Goal: Task Accomplishment & Management: Complete application form

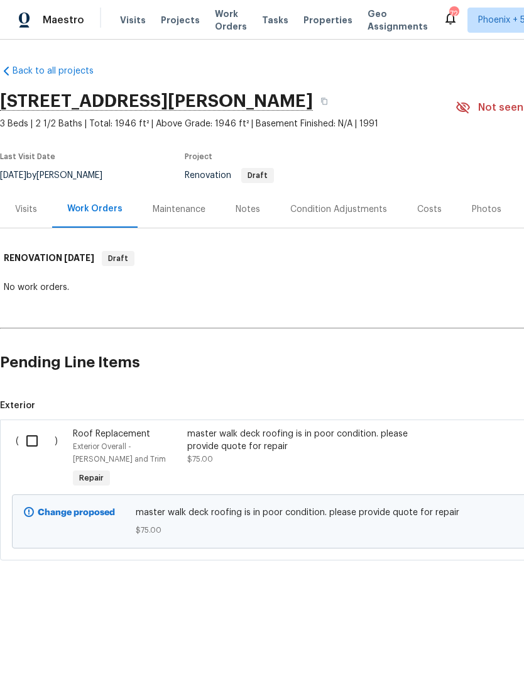
click at [28, 446] on input "checkbox" at bounding box center [37, 440] width 36 height 26
checkbox input "true"
click at [481, 643] on span "Create Work Order" at bounding box center [452, 642] width 84 height 16
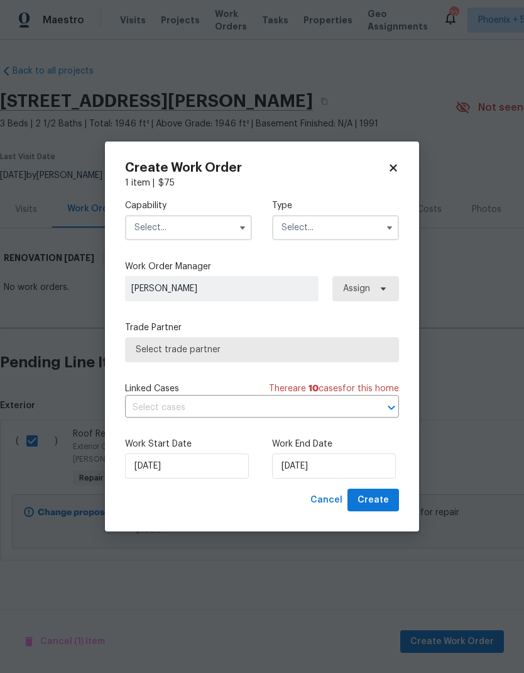
click at [145, 227] on input "text" at bounding box center [188, 227] width 127 height 25
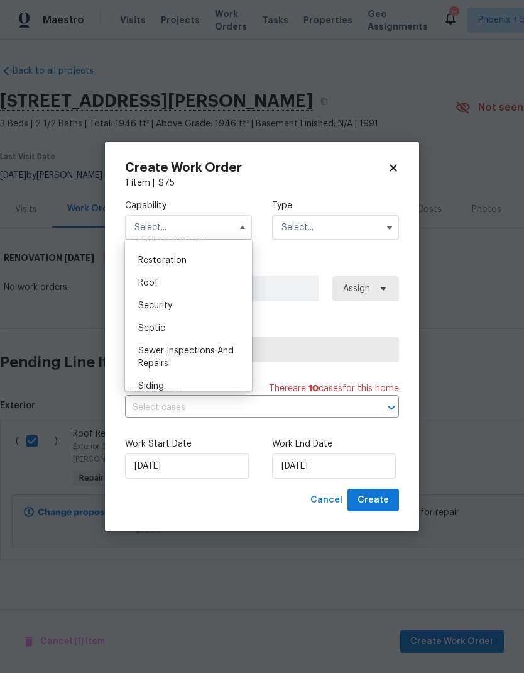
scroll to position [1253, 0]
click at [141, 283] on span "Roof" at bounding box center [148, 283] width 20 height 9
type input "Roof"
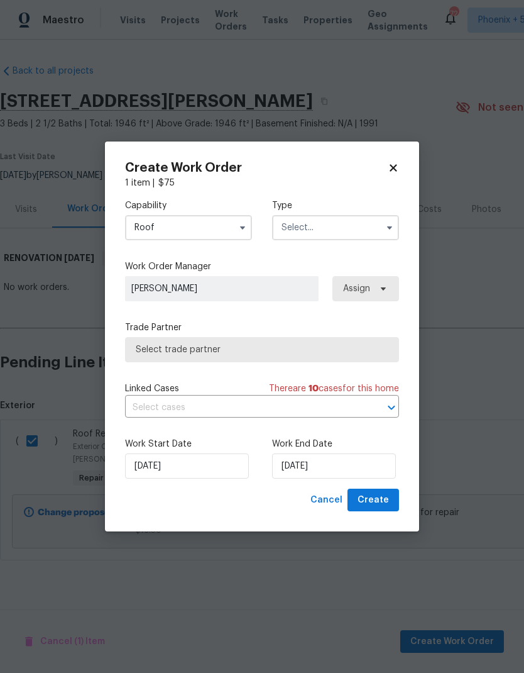
click at [333, 226] on input "text" at bounding box center [335, 227] width 127 height 25
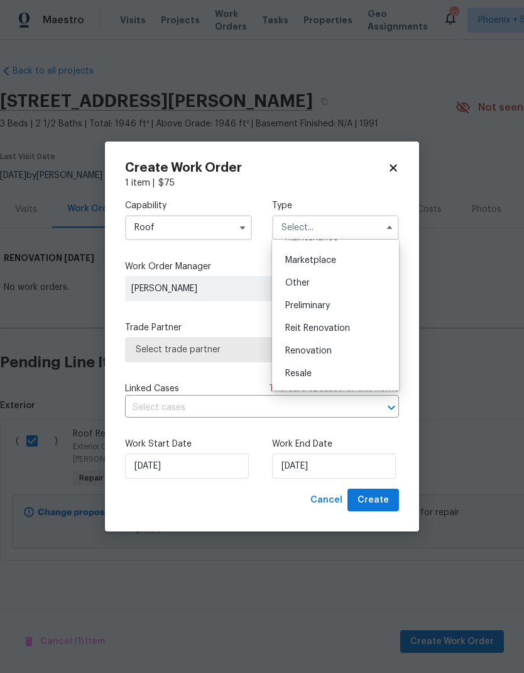
scroll to position [229, 0]
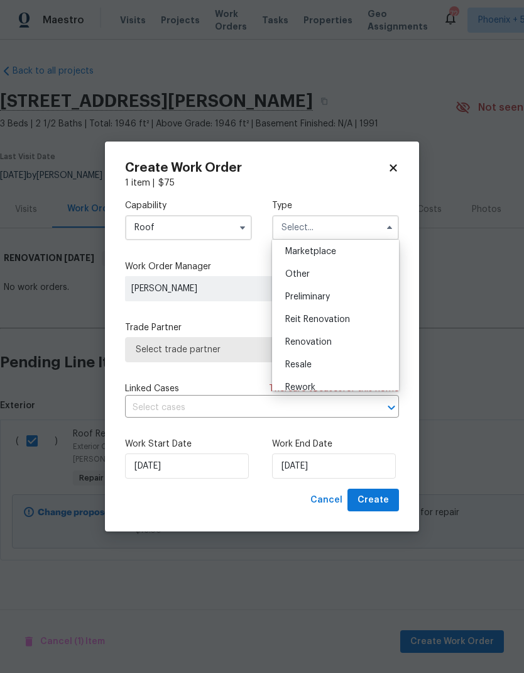
click at [324, 346] on div "Renovation" at bounding box center [335, 342] width 121 height 23
type input "Renovation"
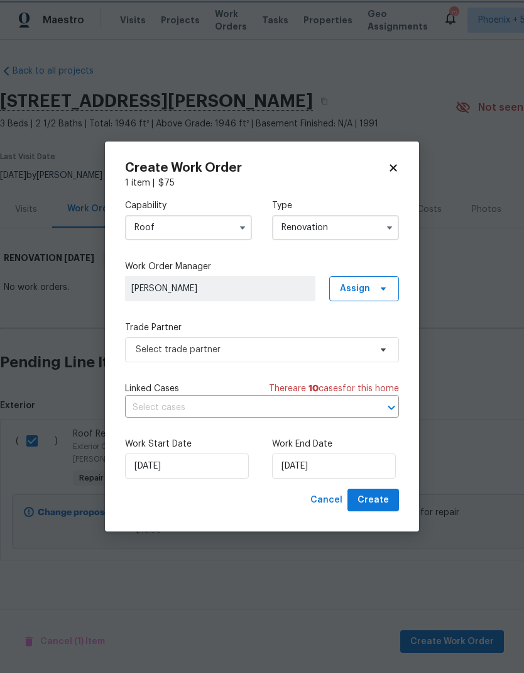
scroll to position [0, 0]
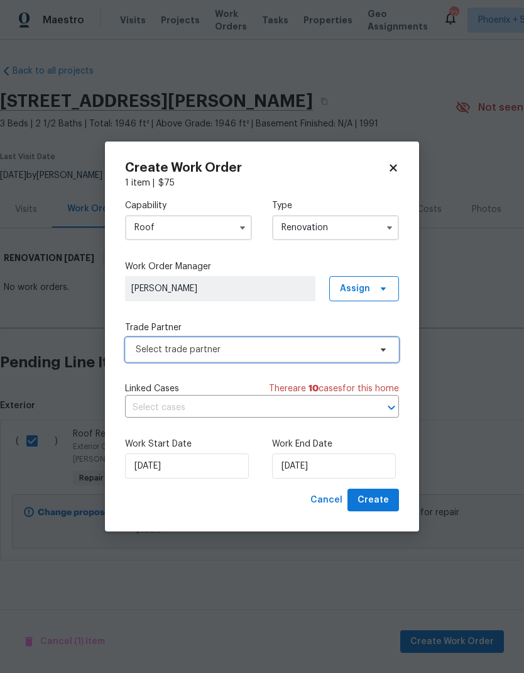
click at [356, 357] on span "Select trade partner" at bounding box center [262, 349] width 274 height 25
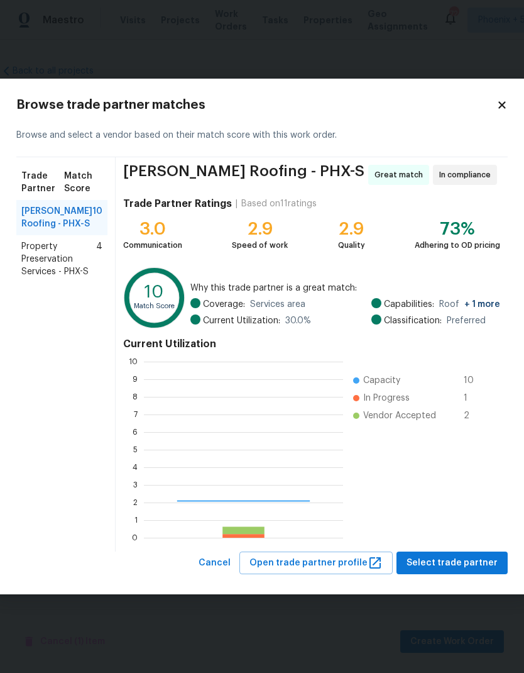
scroll to position [176, 199]
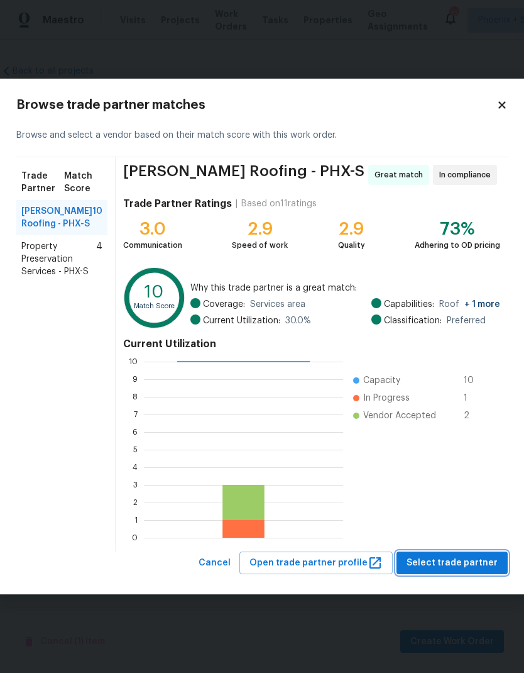
click at [480, 561] on span "Select trade partner" at bounding box center [452, 563] width 91 height 16
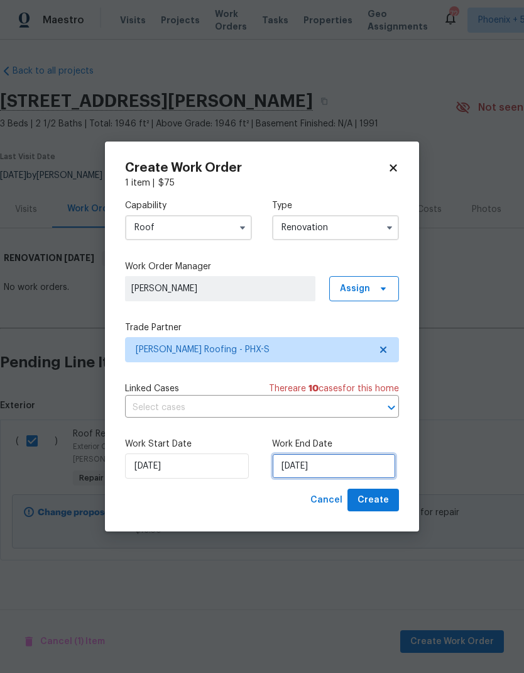
click at [376, 465] on input "[DATE]" at bounding box center [334, 465] width 124 height 25
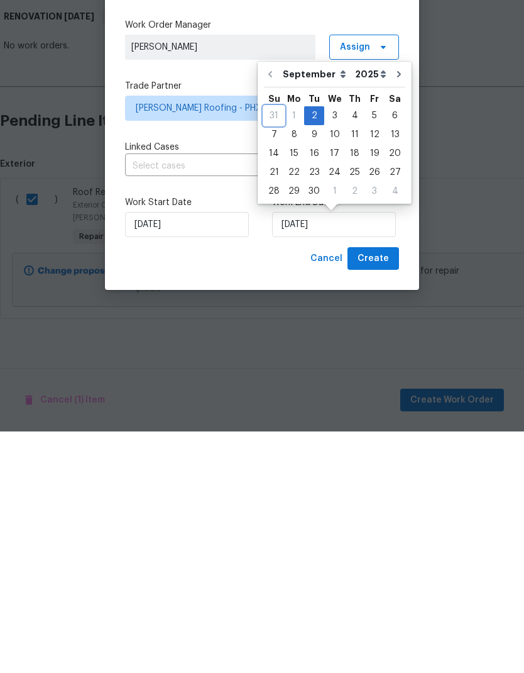
click at [273, 348] on div "31" at bounding box center [274, 357] width 20 height 18
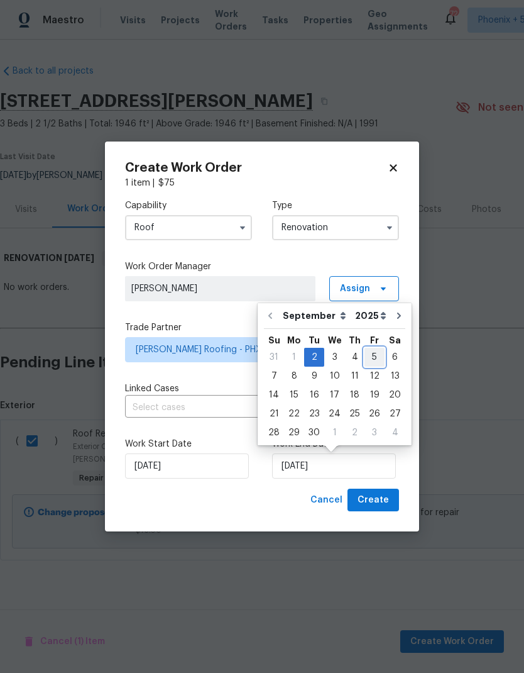
click at [371, 355] on div "5" at bounding box center [375, 357] width 20 height 18
type input "[DATE]"
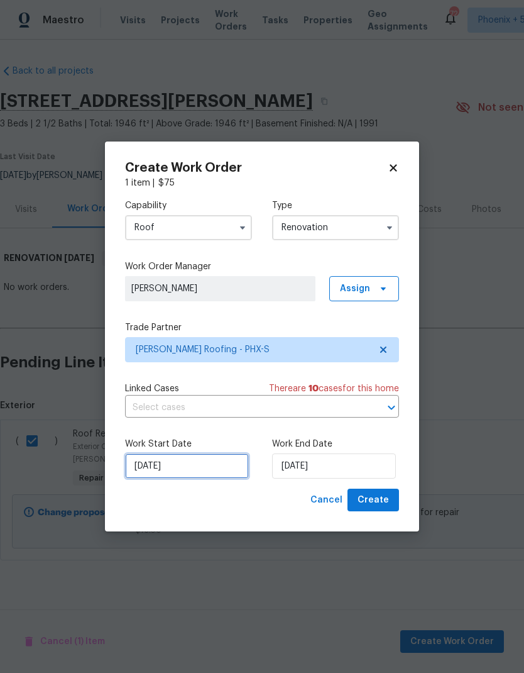
click at [204, 473] on input "[DATE]" at bounding box center [187, 465] width 124 height 25
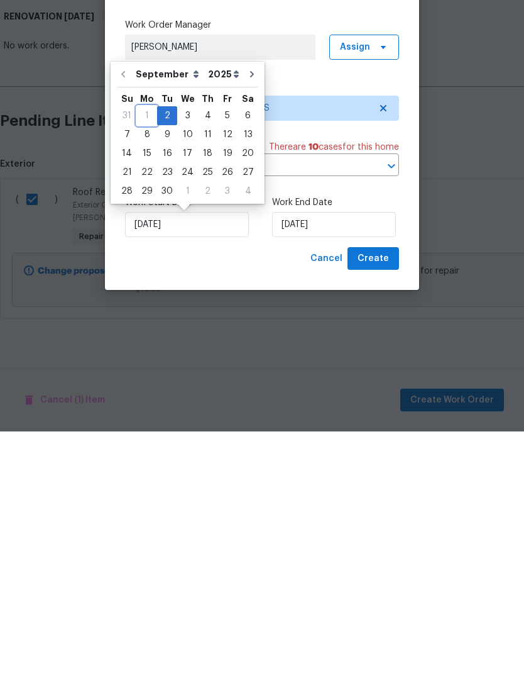
click at [146, 348] on div "1" at bounding box center [147, 357] width 20 height 18
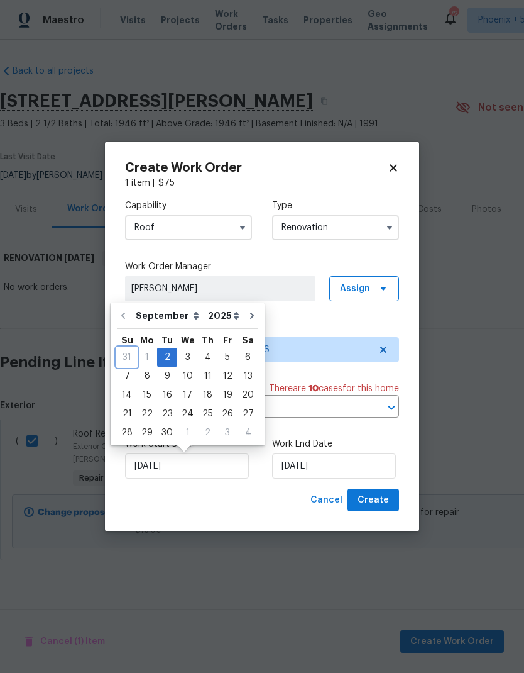
click at [131, 354] on div "31" at bounding box center [127, 357] width 20 height 18
click at [375, 504] on span "Create" at bounding box center [373, 500] width 31 height 16
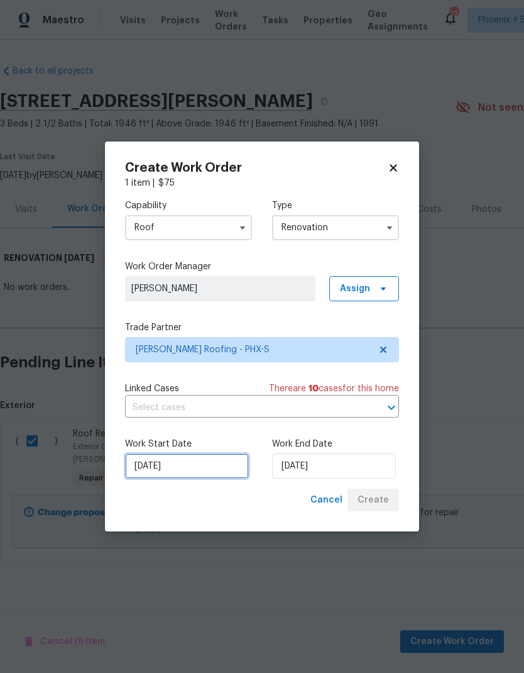
click at [197, 462] on input "[DATE]" at bounding box center [187, 465] width 124 height 25
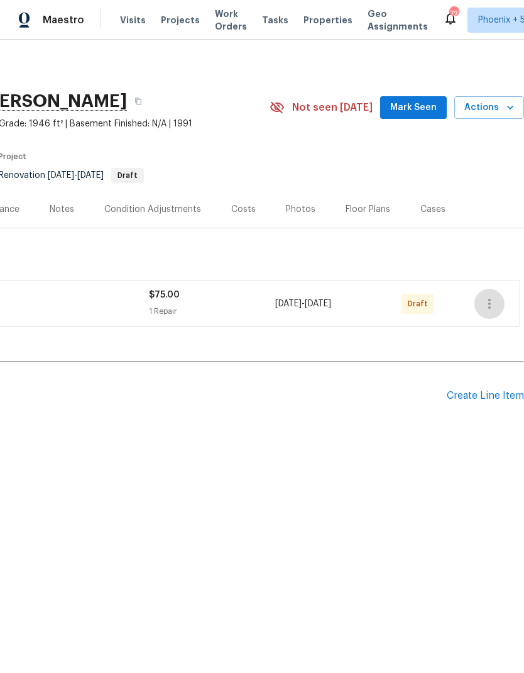
scroll to position [0, 186]
click at [490, 305] on icon "button" at bounding box center [489, 303] width 15 height 15
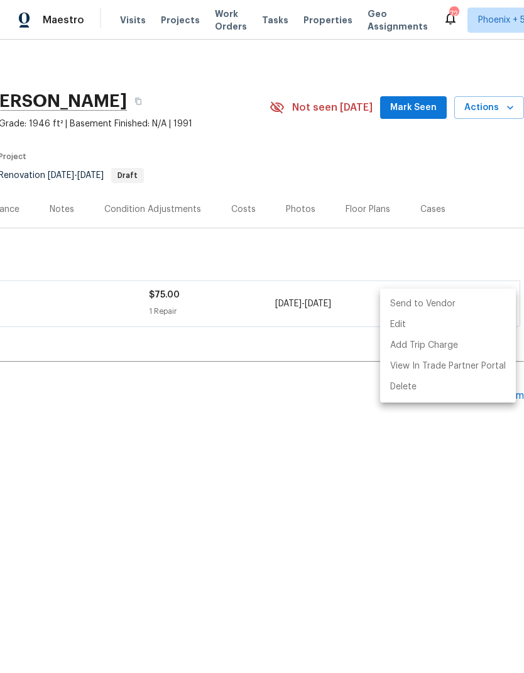
click at [441, 307] on li "Send to Vendor" at bounding box center [448, 304] width 136 height 21
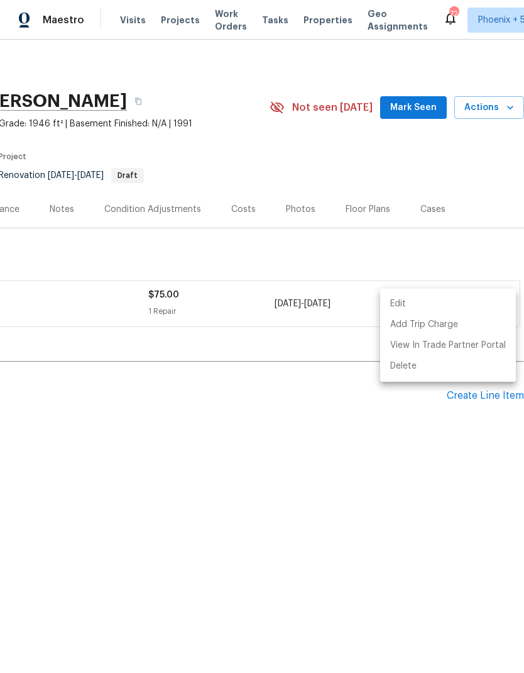
click at [306, 369] on div at bounding box center [262, 336] width 524 height 673
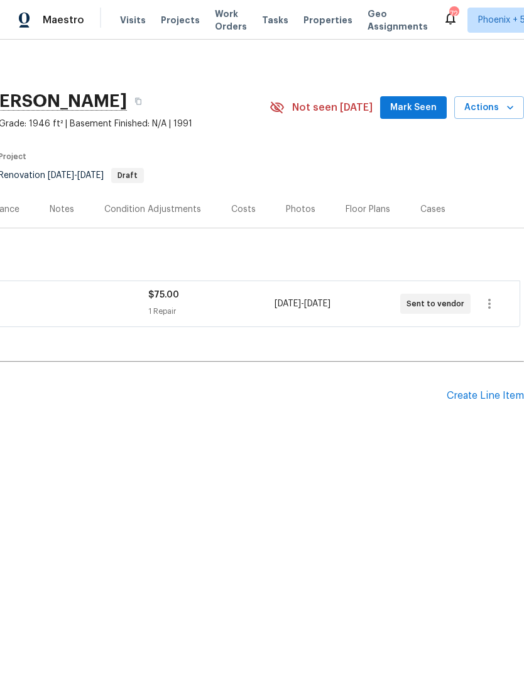
click at [473, 396] on div "Create Line Item" at bounding box center [485, 396] width 77 height 12
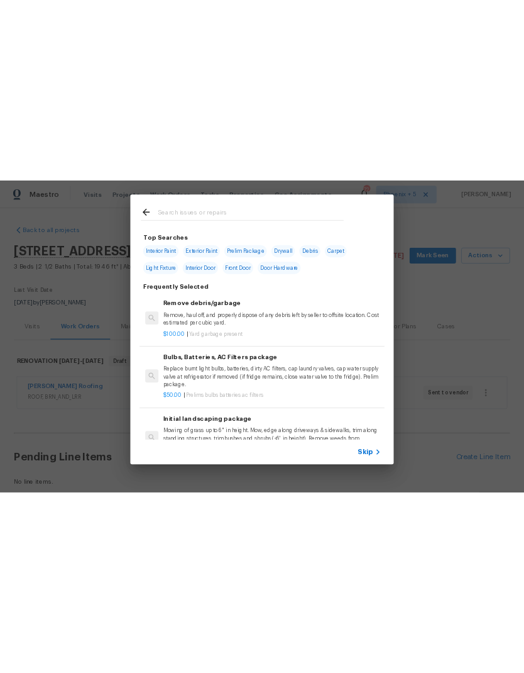
scroll to position [0, 0]
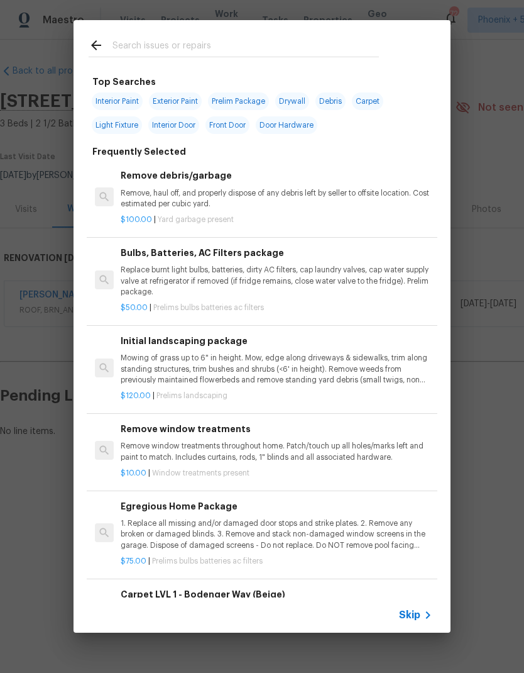
click at [108, 102] on span "Interior Paint" at bounding box center [117, 101] width 51 height 18
type input "Interior Paint"
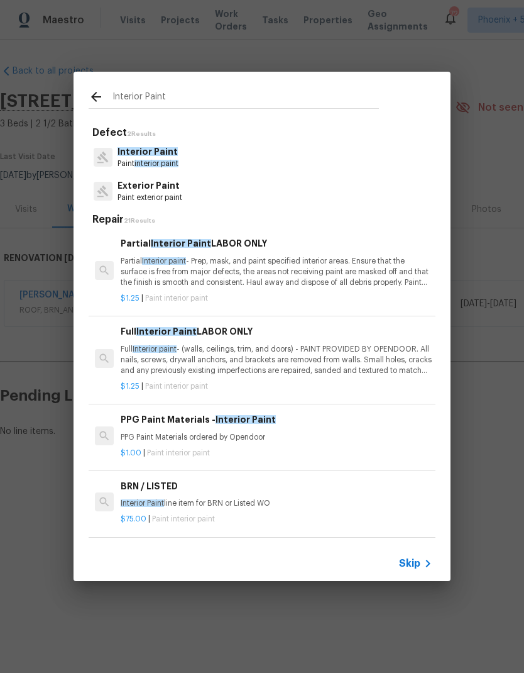
click at [123, 160] on p "Paint interior paint" at bounding box center [148, 163] width 61 height 11
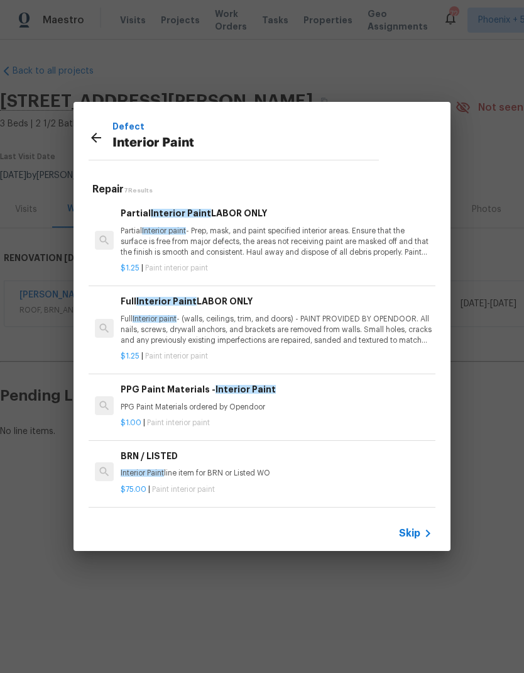
click at [136, 333] on p "Full Interior paint - (walls, ceilings, trim, and doors) - PAINT PROVIDED BY OP…" at bounding box center [277, 330] width 312 height 32
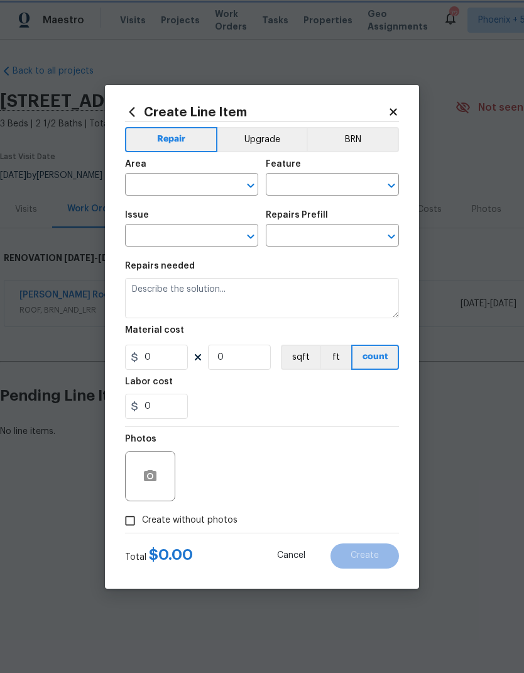
type input "Overall Paint"
type input "Interior Paint"
type input "Full Interior Paint LABOR ONLY $1.25"
type textarea "Full Interior paint - (walls, ceilings, trim, and doors) - PAINT PROVIDED BY OP…"
type input "1.25"
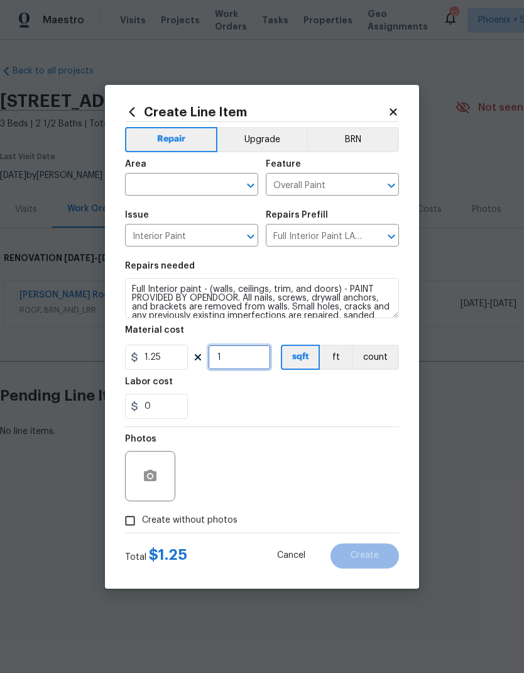
click at [246, 360] on input "1" at bounding box center [239, 356] width 63 height 25
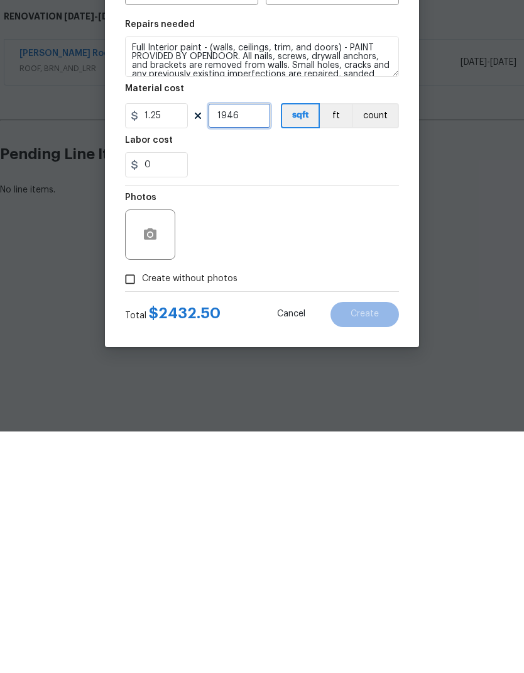
type input "1946"
click at [326, 427] on div "Photos" at bounding box center [262, 468] width 274 height 82
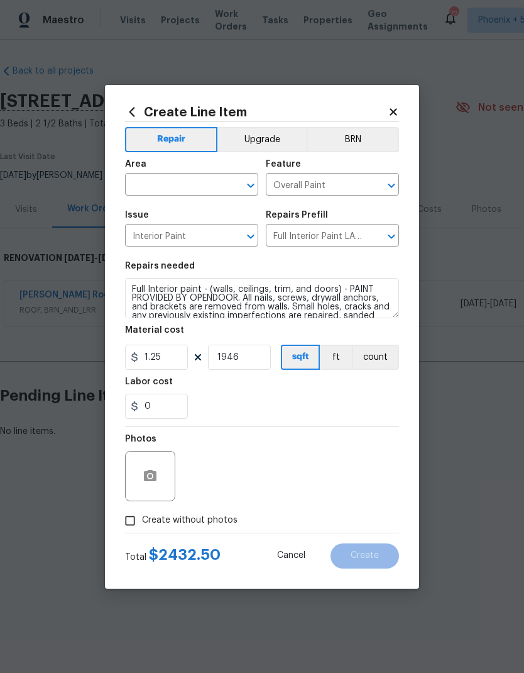
click at [168, 181] on input "text" at bounding box center [174, 185] width 98 height 19
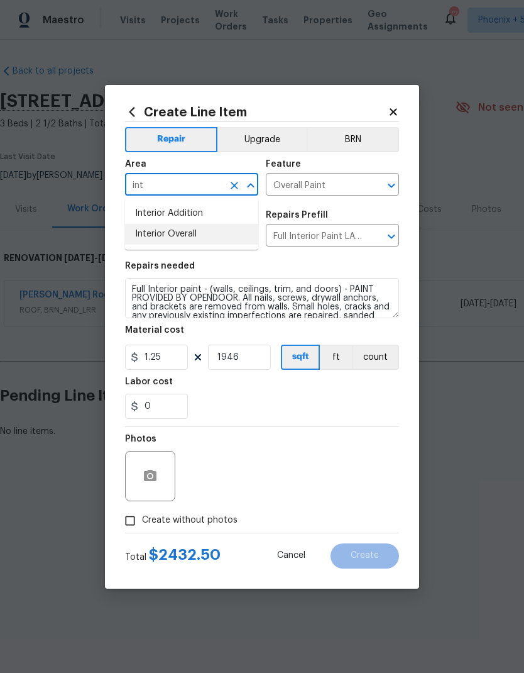
click at [194, 231] on li "Interior Overall" at bounding box center [191, 234] width 133 height 21
type input "Interior Overall"
click at [357, 407] on div "0" at bounding box center [262, 405] width 274 height 25
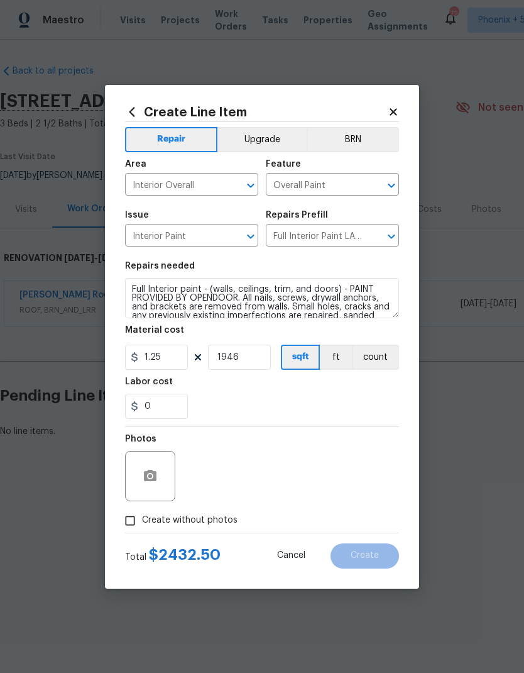
click at [132, 523] on input "Create without photos" at bounding box center [130, 521] width 24 height 24
checkbox input "true"
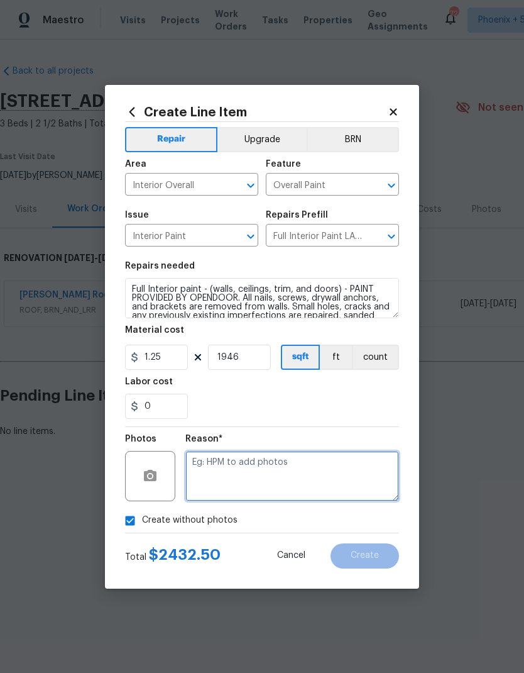
click at [348, 468] on textarea at bounding box center [292, 476] width 214 height 50
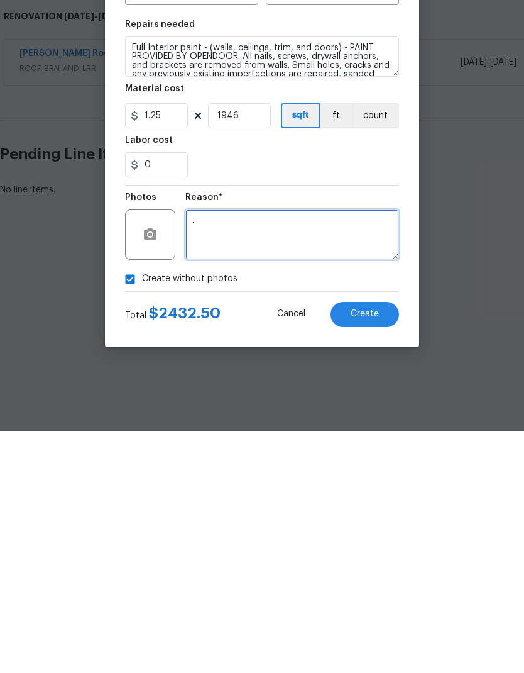
type textarea "."
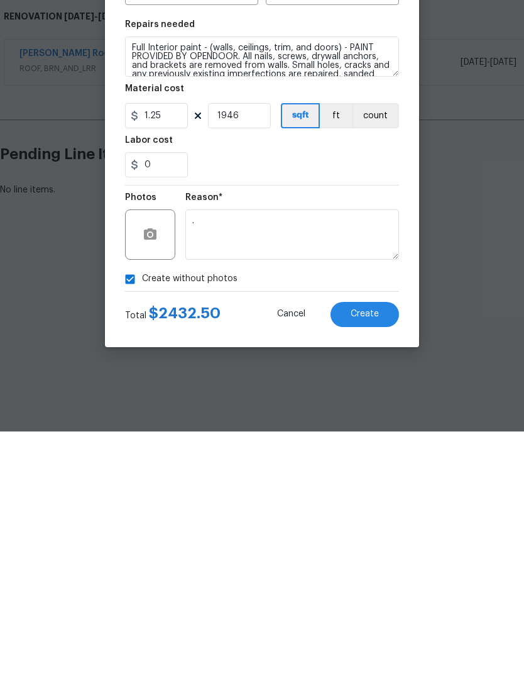
click at [372, 551] on span "Create" at bounding box center [365, 555] width 28 height 9
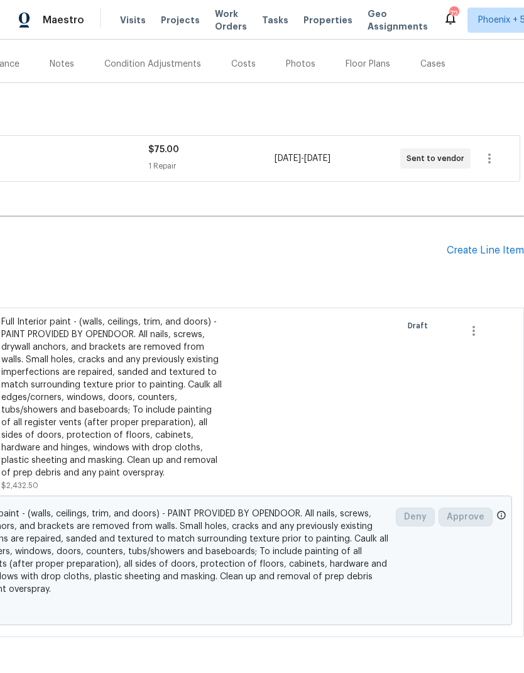
scroll to position [145, 186]
click at [488, 245] on div "Create Line Item" at bounding box center [485, 251] width 77 height 12
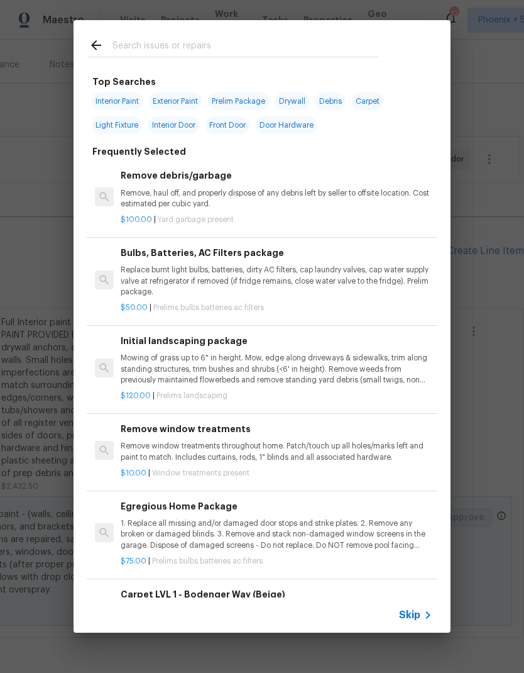
click at [194, 38] on input "text" at bounding box center [246, 47] width 267 height 19
type input "Carpet"
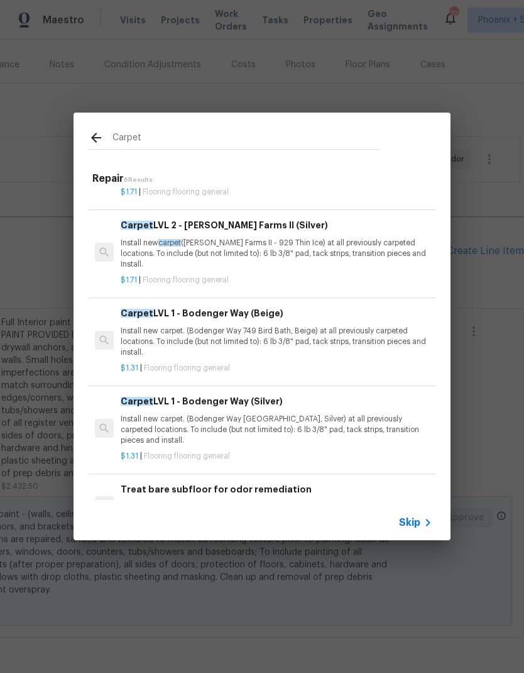
scroll to position [153, 0]
click at [310, 330] on p "Install new carpet. (Bodenger Way 749 Bird Bath, Beige) at all previously carpe…" at bounding box center [277, 342] width 312 height 32
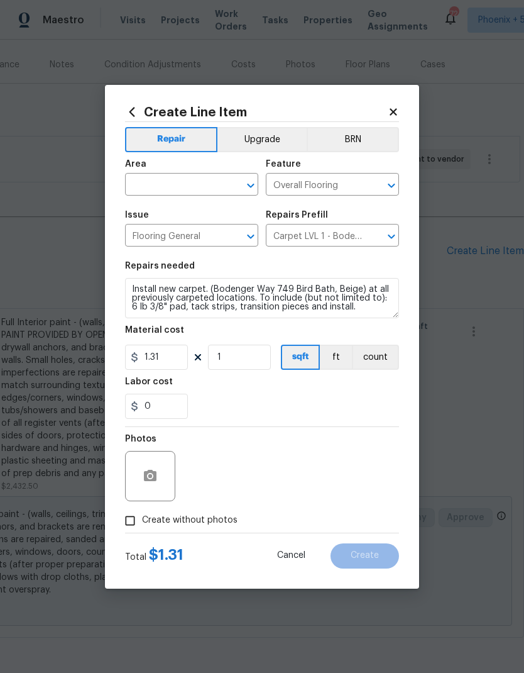
click at [292, 406] on div "0" at bounding box center [262, 405] width 274 height 25
click at [128, 522] on input "Create without photos" at bounding box center [130, 521] width 24 height 24
checkbox input "true"
click at [349, 402] on div "0" at bounding box center [262, 405] width 274 height 25
click at [173, 184] on input "text" at bounding box center [174, 185] width 98 height 19
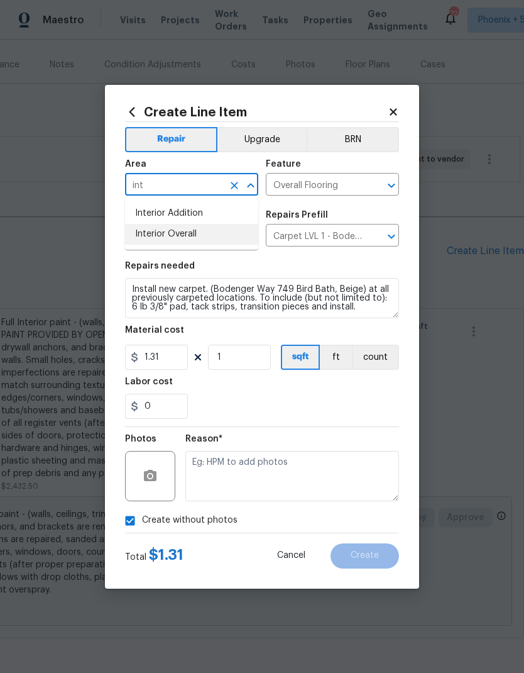
click at [194, 234] on li "Interior Overall" at bounding box center [191, 234] width 133 height 21
type input "Interior Overall"
click at [368, 399] on div "0" at bounding box center [262, 405] width 274 height 25
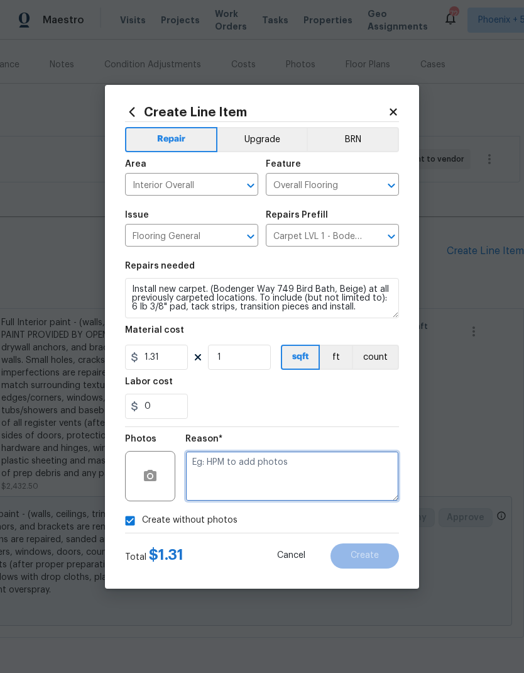
click at [299, 469] on textarea at bounding box center [292, 476] width 214 height 50
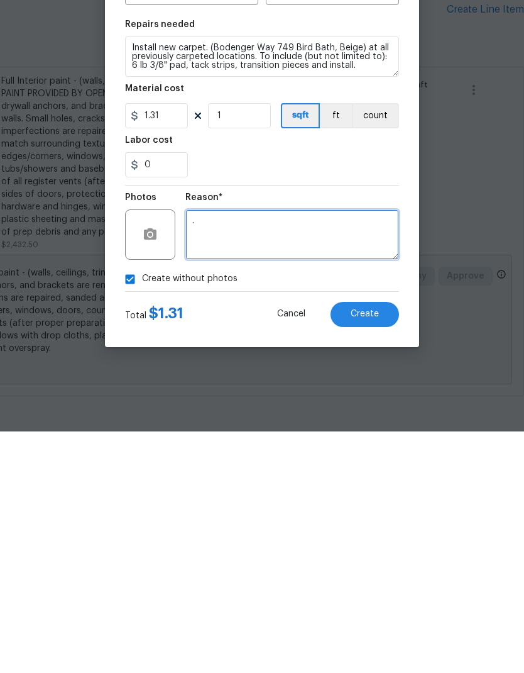
type textarea "."
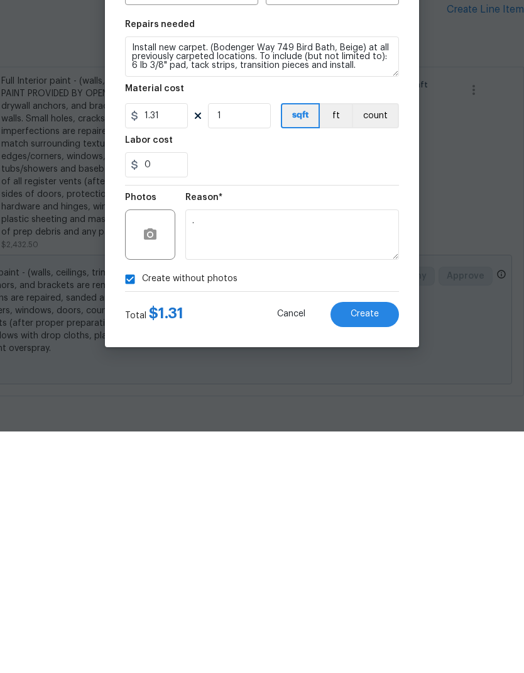
click at [361, 551] on span "Create" at bounding box center [365, 555] width 28 height 9
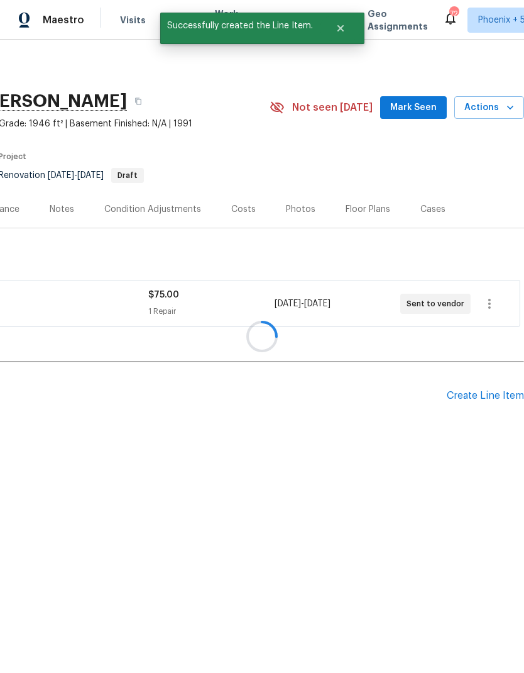
scroll to position [0, 0]
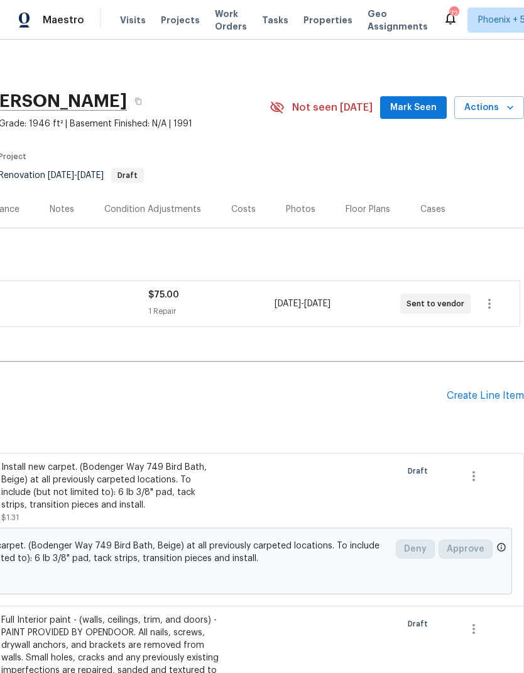
click at [492, 384] on div "Pending Line Items Create Line Item" at bounding box center [169, 395] width 710 height 58
click at [492, 383] on div "Pending Line Items Create Line Item" at bounding box center [169, 395] width 710 height 58
click at [497, 397] on div "Create Line Item" at bounding box center [485, 396] width 77 height 12
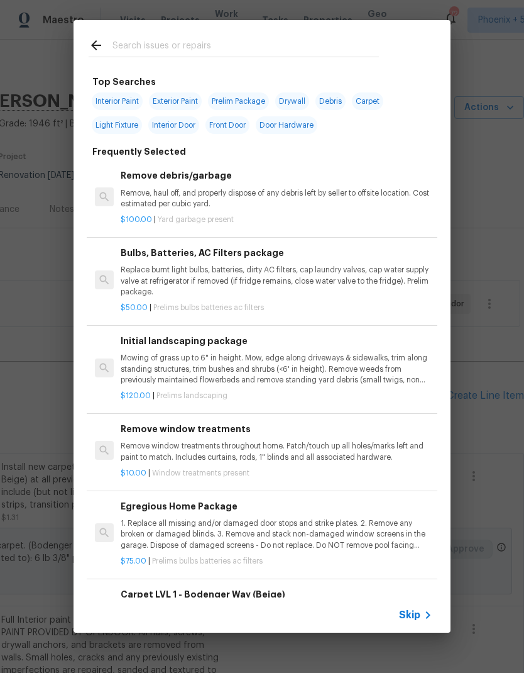
click at [234, 541] on p "1. Replace all missing and/or damaged door stops and strike plates. 2. Remove a…" at bounding box center [277, 534] width 312 height 32
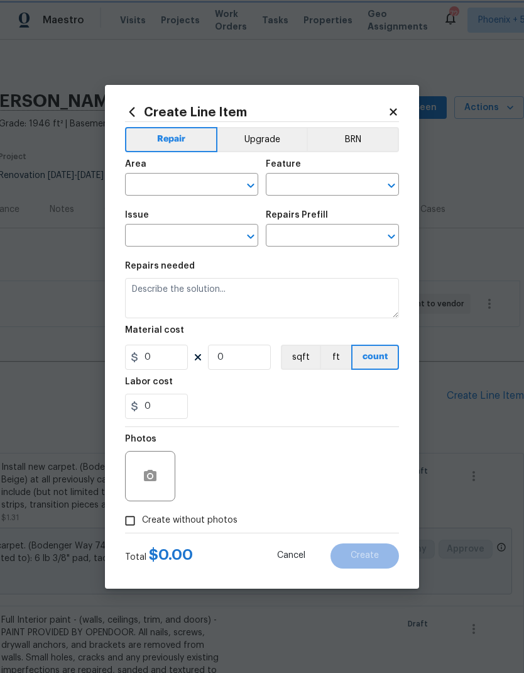
type input "Home Readiness Packages"
type input "Bulbs, Batteries, AC Filters"
type input "Egregious Home Package $75.00"
type textarea "1. Replace all missing and/or damaged door stops and strike plates. 2. Remove a…"
type input "75"
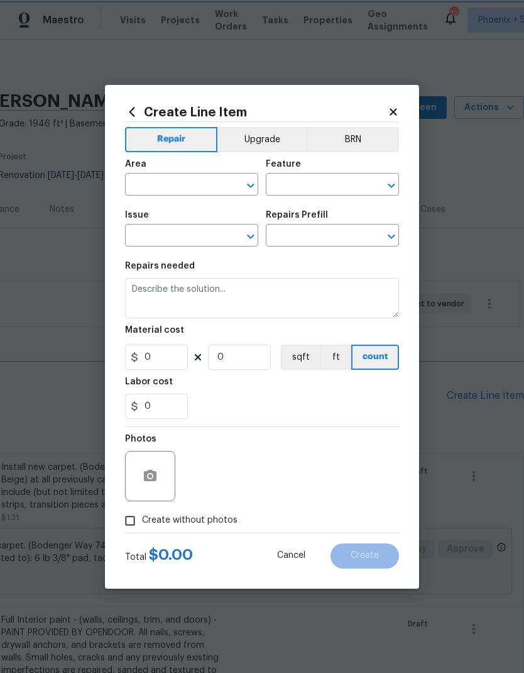
type input "1"
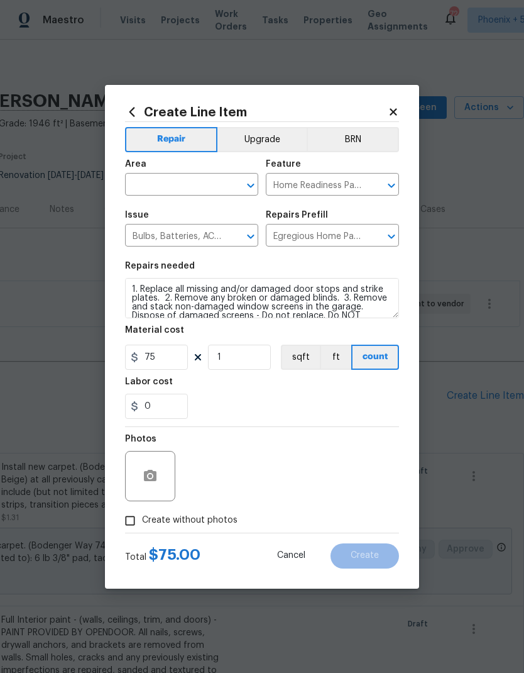
click at [184, 185] on input "text" at bounding box center [174, 185] width 98 height 19
click at [190, 227] on li "Interior Overall" at bounding box center [191, 234] width 133 height 21
type input "Interior Overall"
click at [309, 409] on div "0" at bounding box center [262, 405] width 274 height 25
click at [127, 525] on input "Create without photos" at bounding box center [130, 521] width 24 height 24
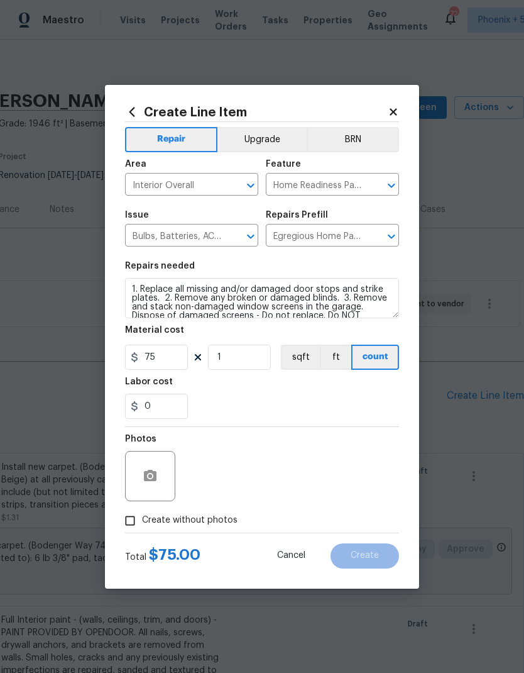
checkbox input "true"
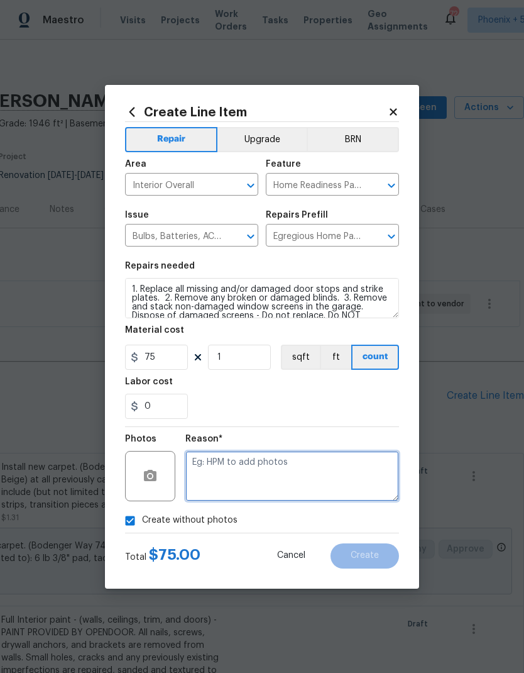
click at [352, 481] on textarea at bounding box center [292, 476] width 214 height 50
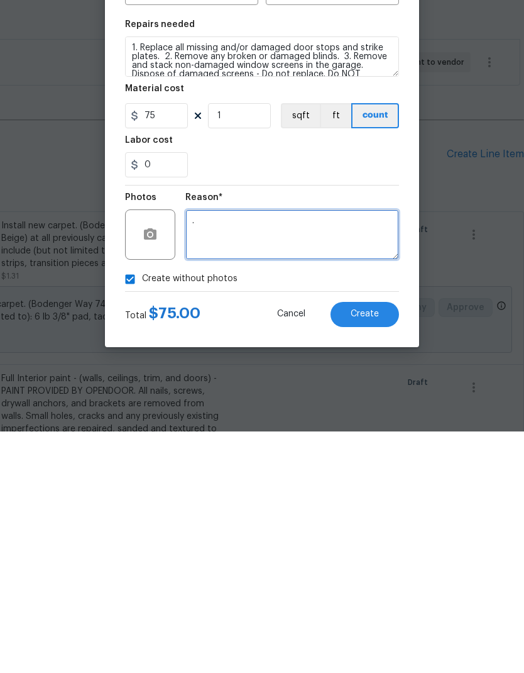
type textarea "."
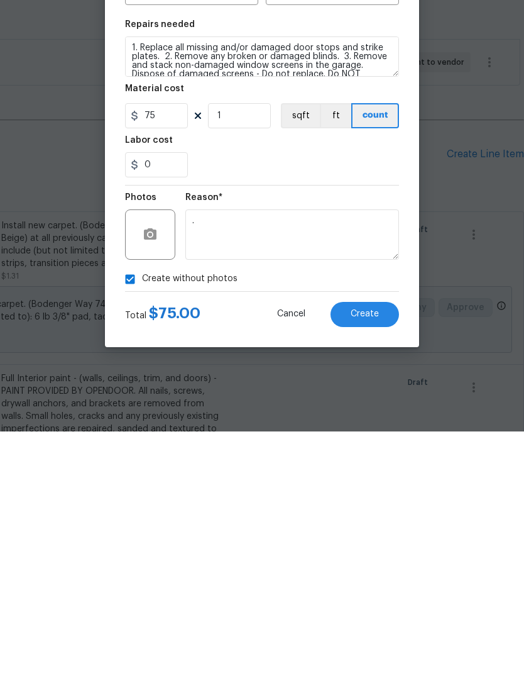
click at [377, 551] on span "Create" at bounding box center [365, 555] width 28 height 9
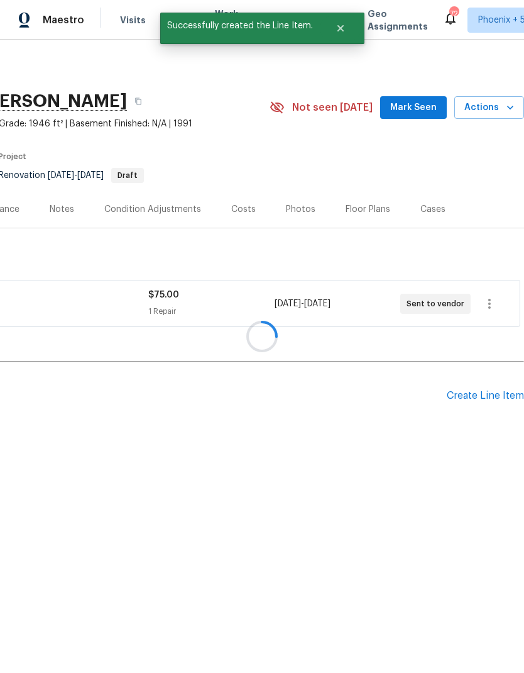
scroll to position [0, 0]
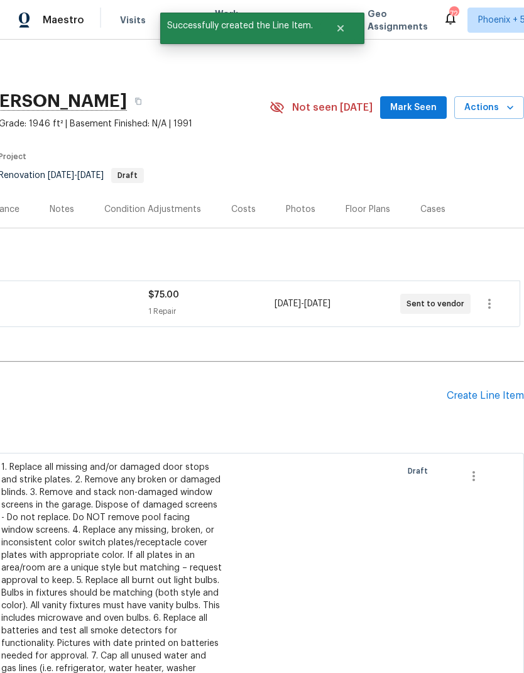
click at [480, 400] on div "Create Line Item" at bounding box center [485, 396] width 77 height 12
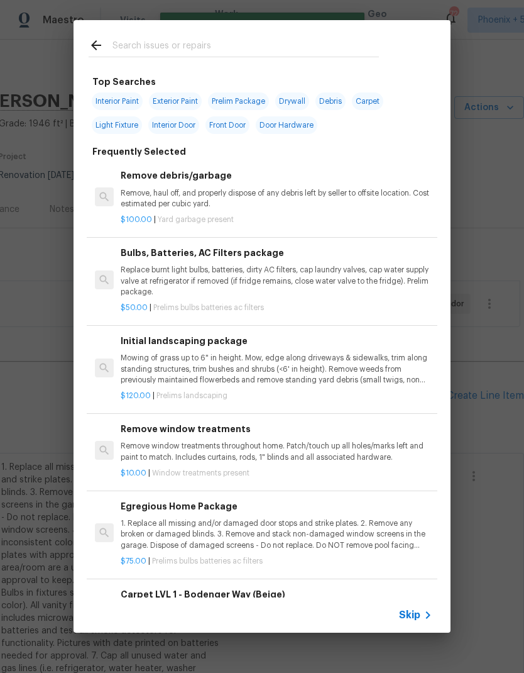
click at [221, 40] on input "text" at bounding box center [246, 47] width 267 height 19
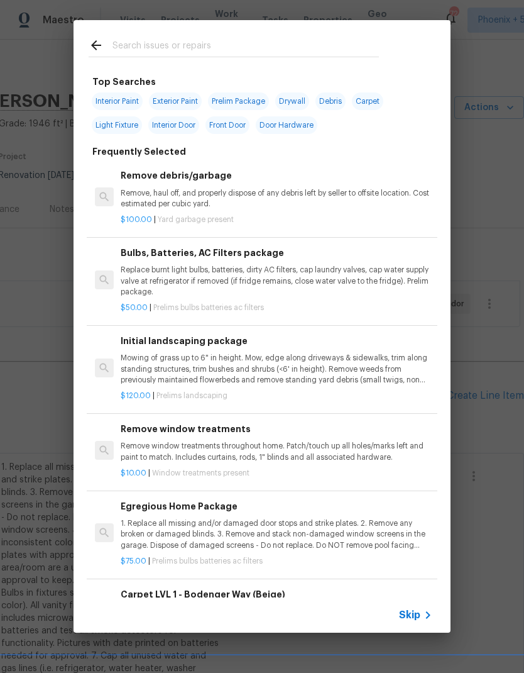
click at [382, 367] on p "Mowing of grass up to 6" in height. Mow, edge along driveways & sidewalks, trim…" at bounding box center [277, 369] width 312 height 32
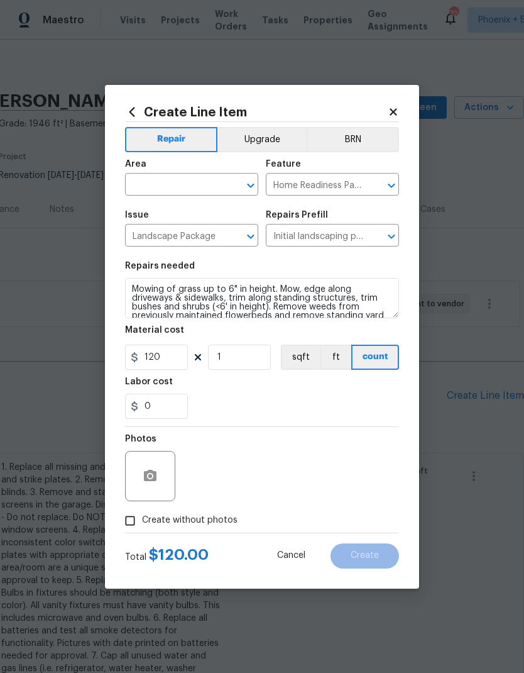
click at [197, 179] on input "text" at bounding box center [174, 185] width 98 height 19
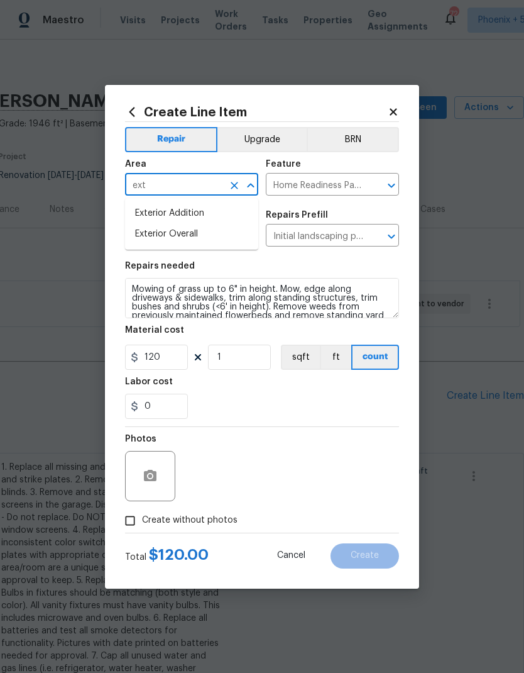
click at [191, 233] on li "Exterior Overall" at bounding box center [191, 234] width 133 height 21
type input "Exterior Overall"
click at [379, 413] on div "0" at bounding box center [262, 405] width 274 height 25
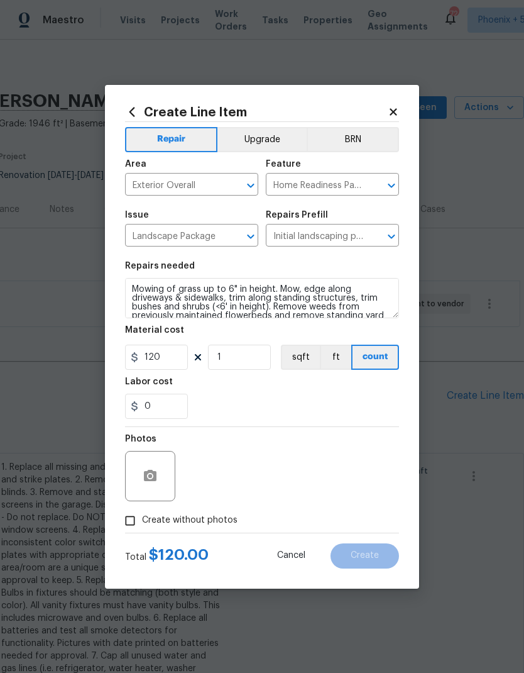
click at [131, 522] on input "Create without photos" at bounding box center [130, 521] width 24 height 24
checkbox input "true"
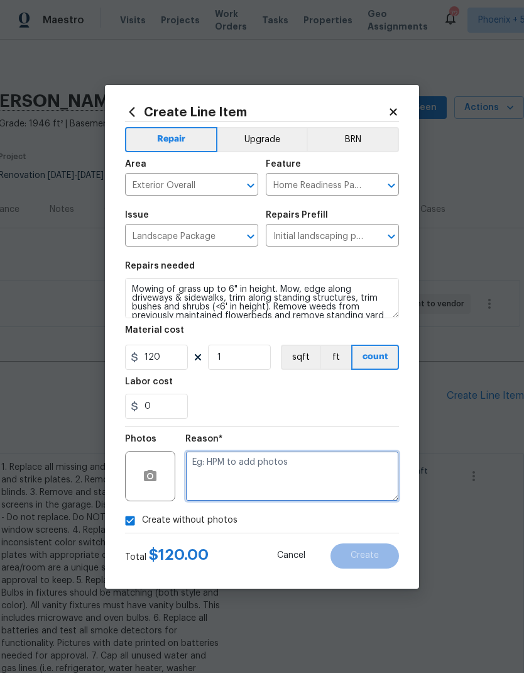
click at [329, 474] on textarea at bounding box center [292, 476] width 214 height 50
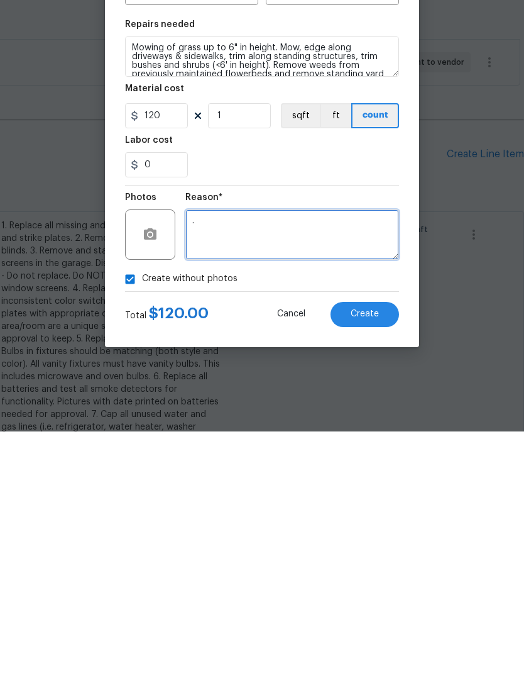
type textarea "."
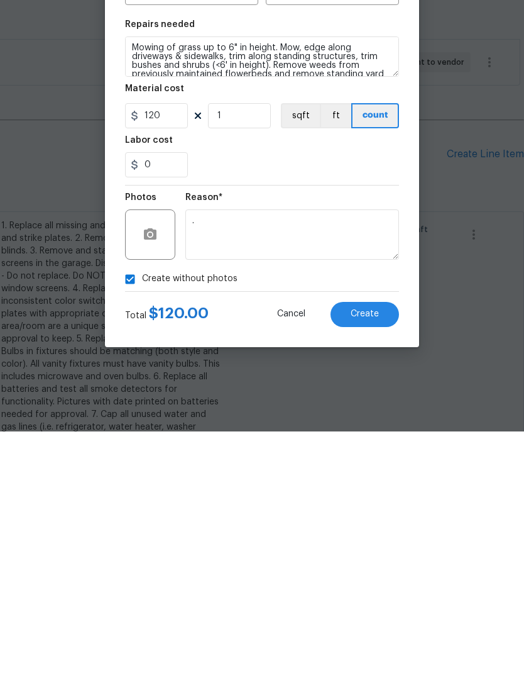
click at [379, 543] on button "Create" at bounding box center [365, 555] width 69 height 25
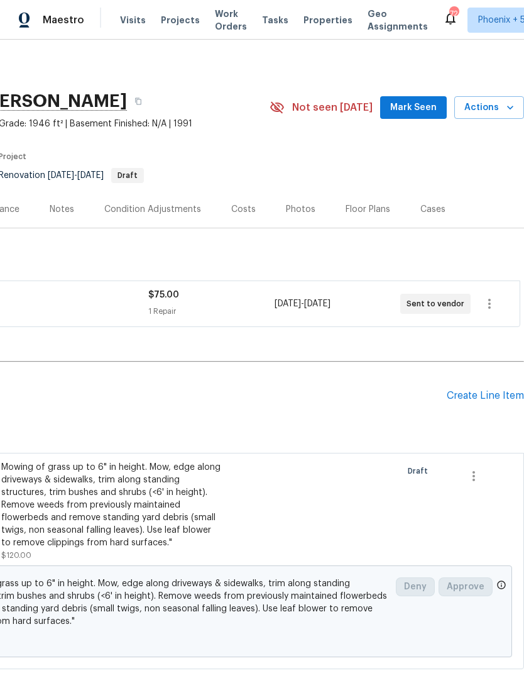
click at [483, 390] on div "Create Line Item" at bounding box center [485, 396] width 77 height 12
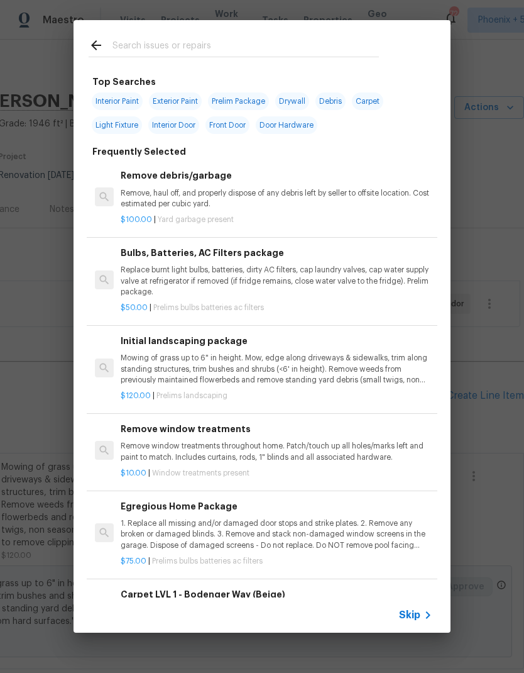
click at [261, 22] on div at bounding box center [234, 45] width 321 height 50
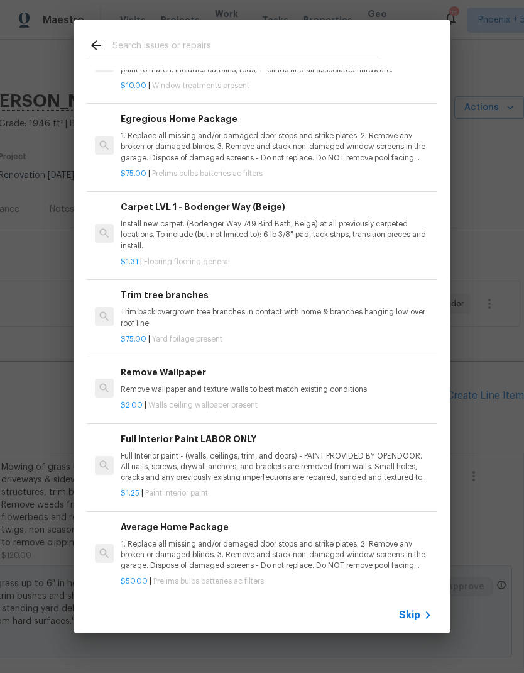
scroll to position [387, 0]
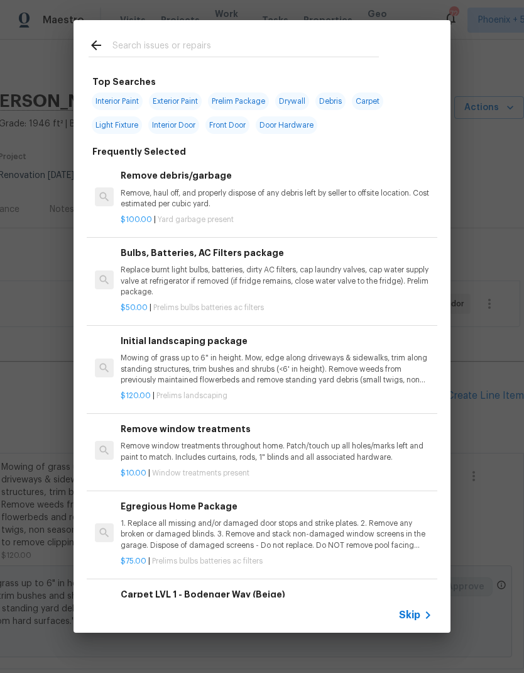
click at [146, 45] on input "text" at bounding box center [246, 47] width 267 height 19
type input "Init"
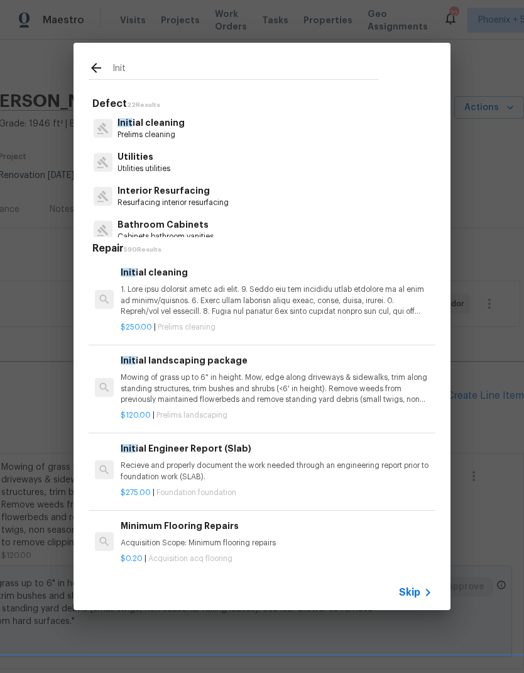
click at [363, 310] on p at bounding box center [277, 300] width 312 height 32
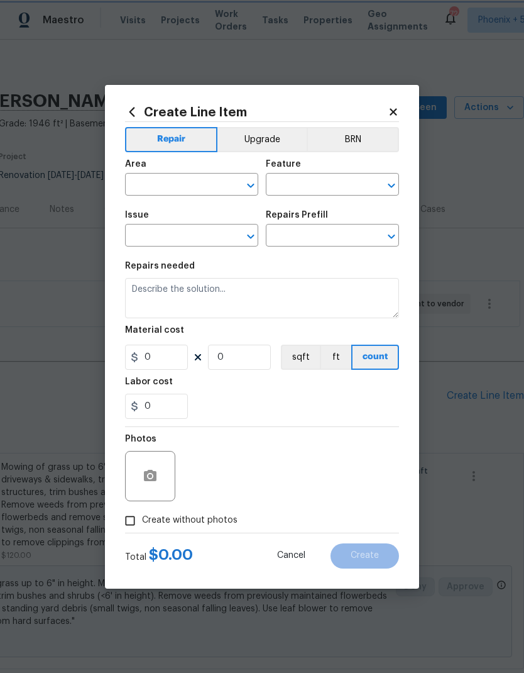
type input "Home Readiness Packages"
type input "Initial cleaning"
type input "Initial cleaning $250.00"
type textarea "1. Wipe down exterior doors and trim. 2. Clean out all exterior light fixtures …"
type input "250"
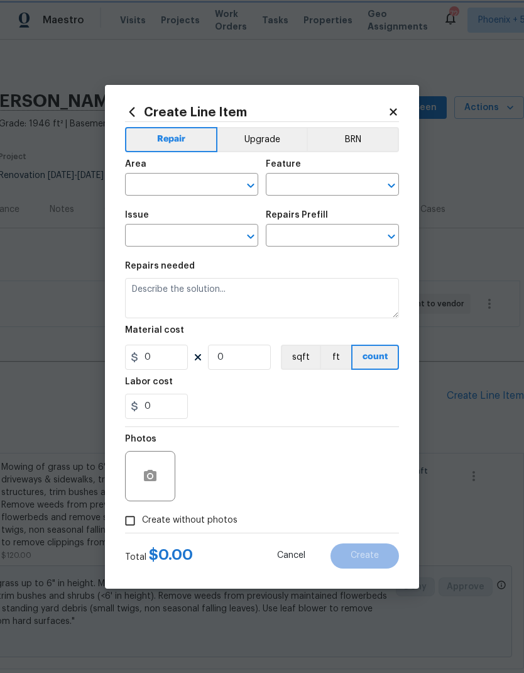
type input "1"
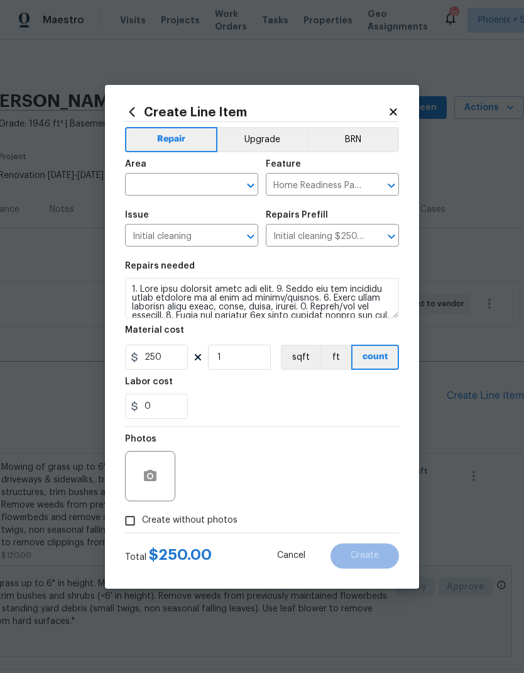
click at [349, 402] on div "0" at bounding box center [262, 405] width 274 height 25
click at [186, 177] on input "text" at bounding box center [174, 185] width 98 height 19
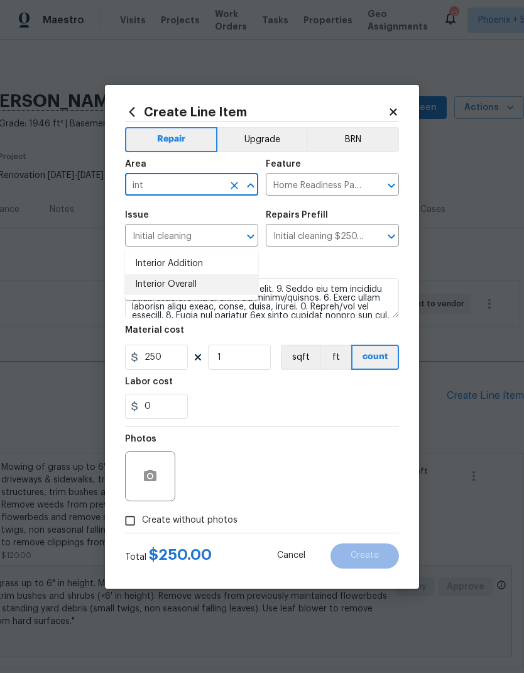
click at [190, 274] on li "Interior Overall" at bounding box center [191, 284] width 133 height 21
type input "Interior Overall"
click at [351, 410] on div "0" at bounding box center [262, 405] width 274 height 25
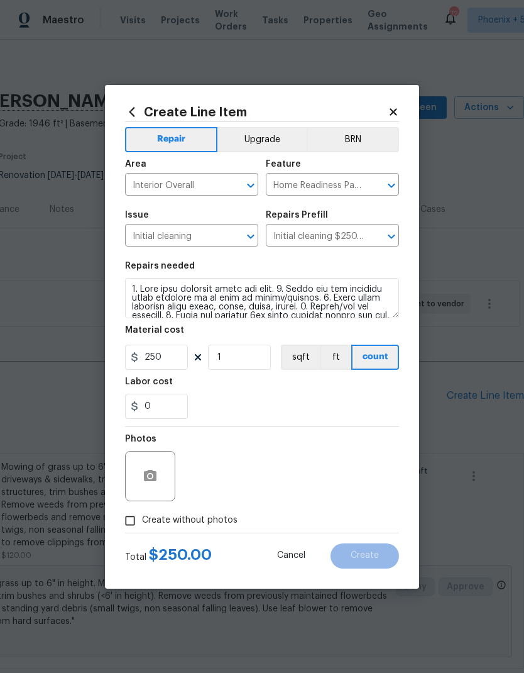
click at [131, 523] on input "Create without photos" at bounding box center [130, 521] width 24 height 24
checkbox input "true"
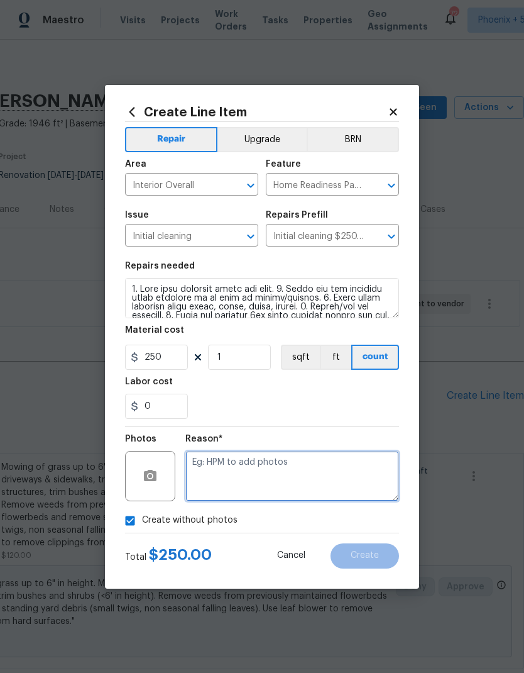
click at [330, 478] on textarea at bounding box center [292, 476] width 214 height 50
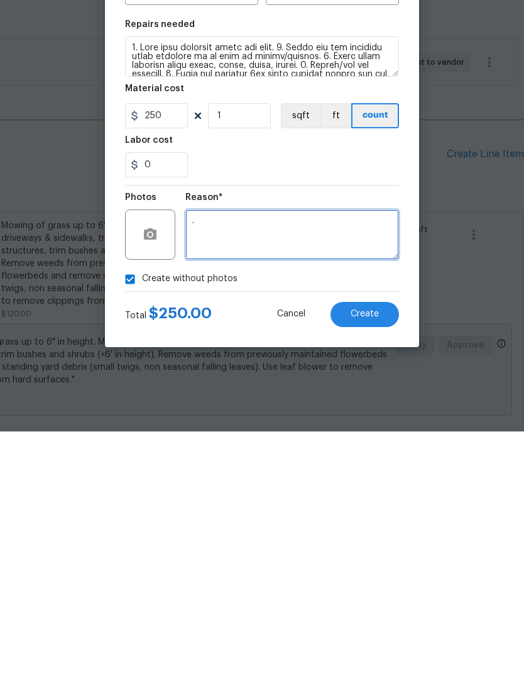
type textarea "."
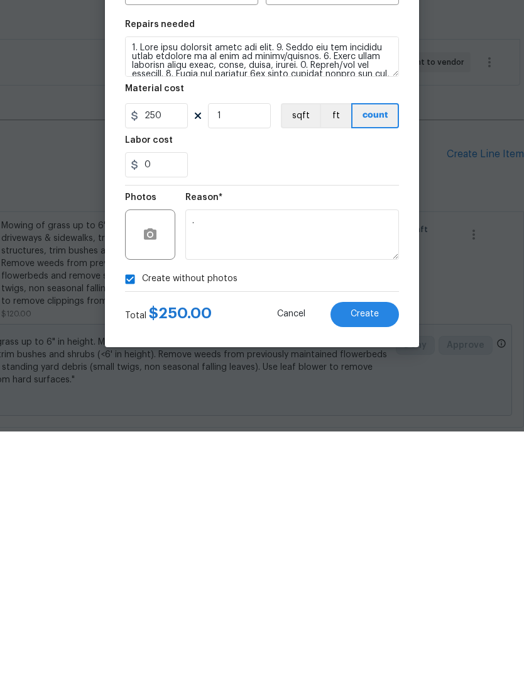
click at [384, 533] on div "Total $ 250.00 Cancel Create" at bounding box center [262, 550] width 274 height 35
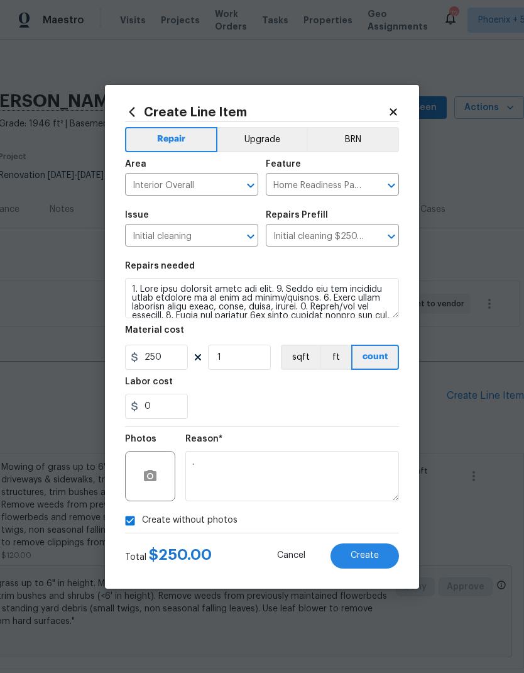
click at [365, 558] on span "Create" at bounding box center [365, 555] width 28 height 9
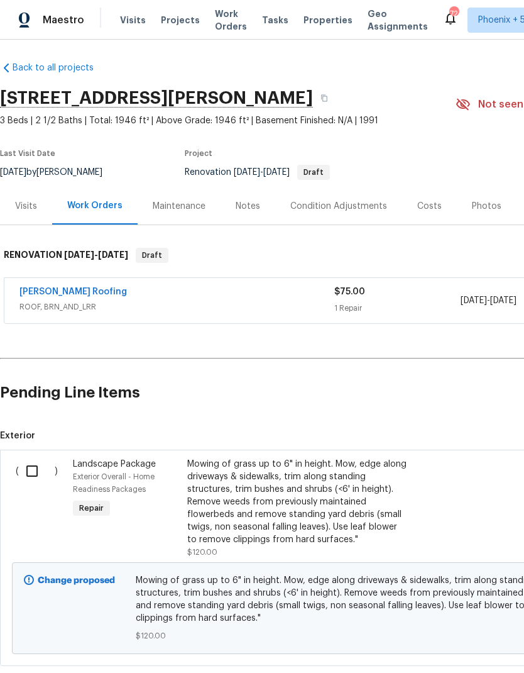
scroll to position [4, 0]
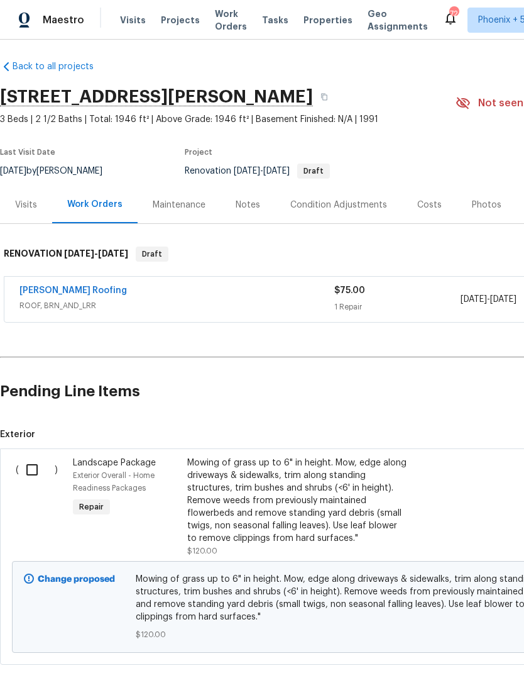
click at [36, 456] on input "checkbox" at bounding box center [37, 469] width 36 height 26
checkbox input "true"
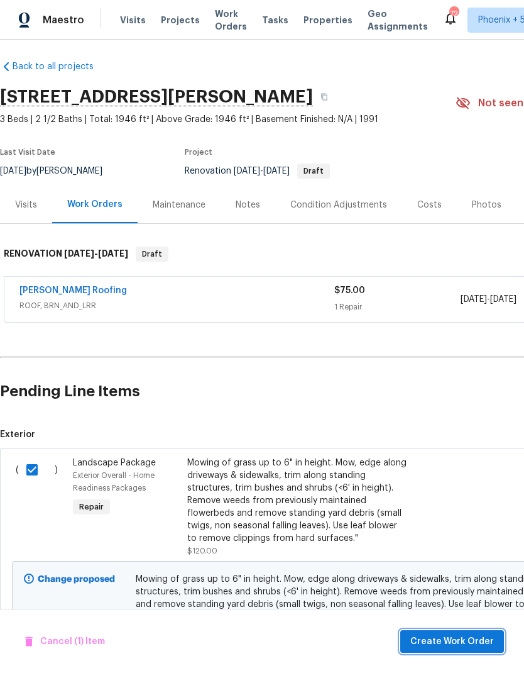
click at [471, 636] on span "Create Work Order" at bounding box center [452, 642] width 84 height 16
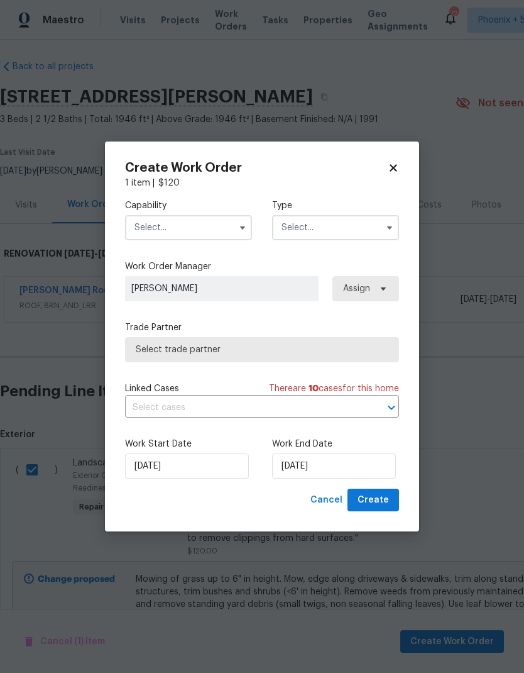
click at [162, 229] on input "text" at bounding box center [188, 227] width 127 height 25
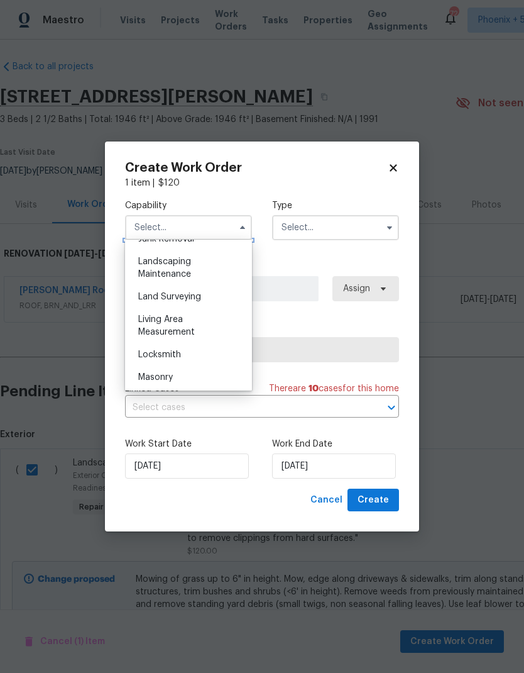
scroll to position [819, 0]
click at [177, 267] on div "Landscaping Maintenance" at bounding box center [188, 268] width 121 height 35
type input "Landscaping Maintenance"
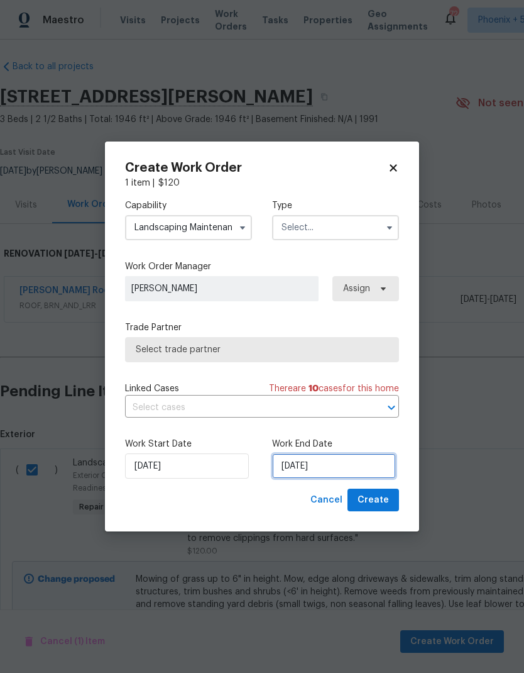
click at [349, 474] on input "[DATE]" at bounding box center [334, 465] width 124 height 25
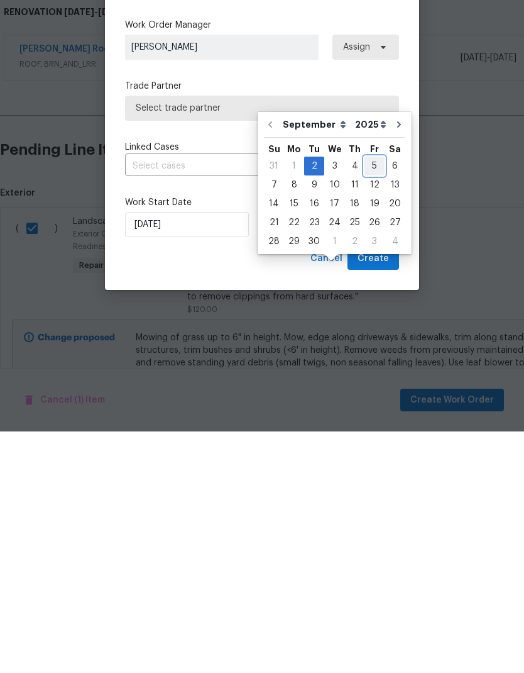
click at [370, 399] on div "5" at bounding box center [375, 408] width 20 height 18
type input "[DATE]"
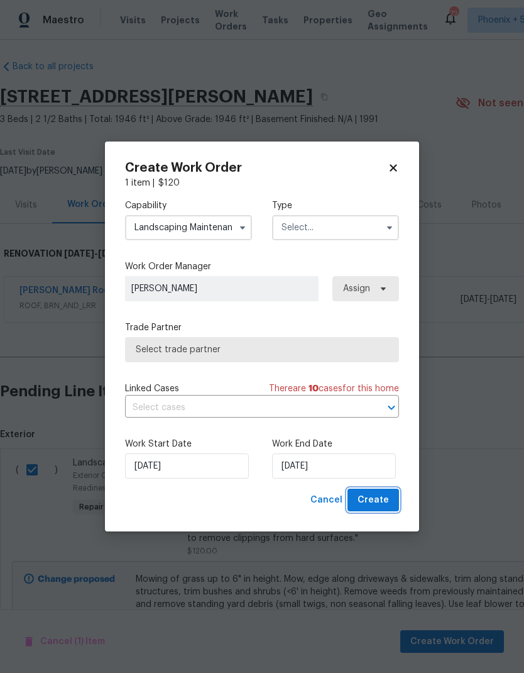
click at [388, 499] on span "Create" at bounding box center [373, 500] width 31 height 16
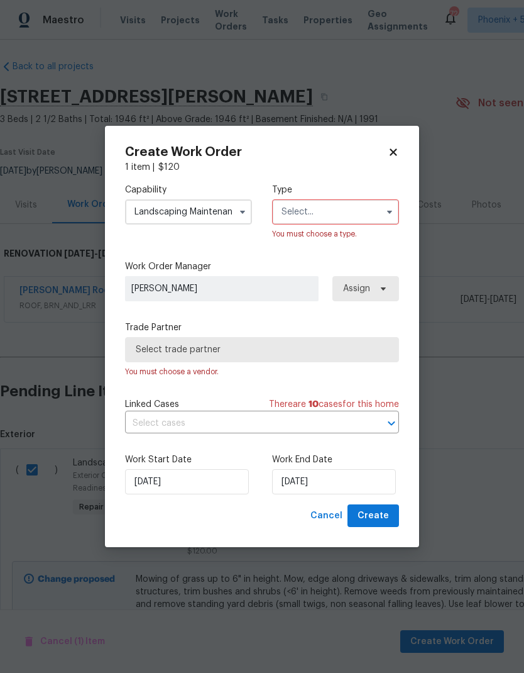
click at [356, 212] on input "text" at bounding box center [335, 211] width 127 height 25
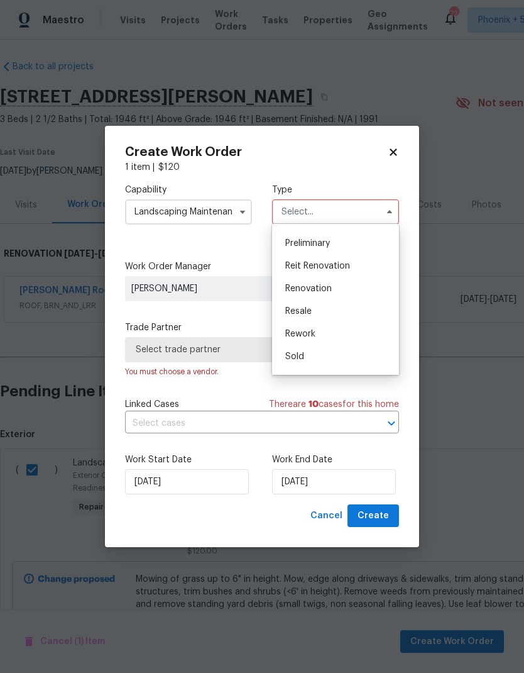
scroll to position [270, 0]
click at [320, 286] on span "Renovation" at bounding box center [308, 284] width 47 height 9
type input "Renovation"
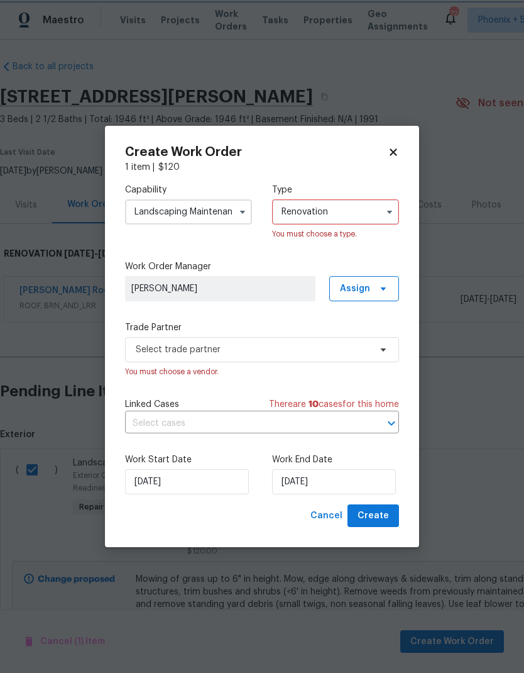
scroll to position [0, 0]
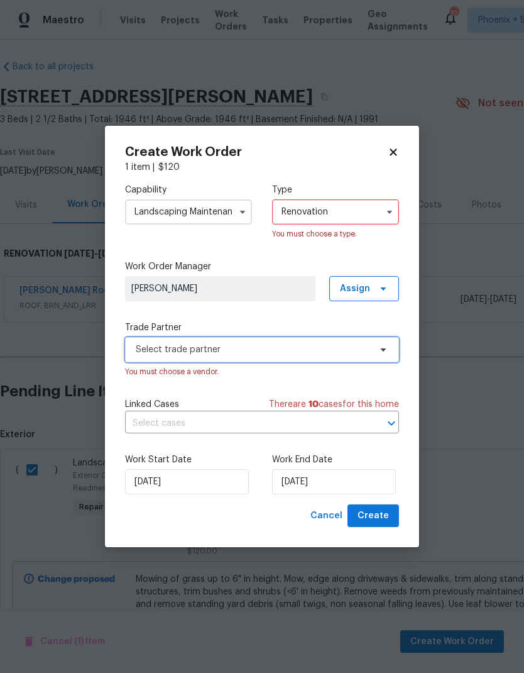
click at [294, 360] on span "Select trade partner" at bounding box center [262, 349] width 274 height 25
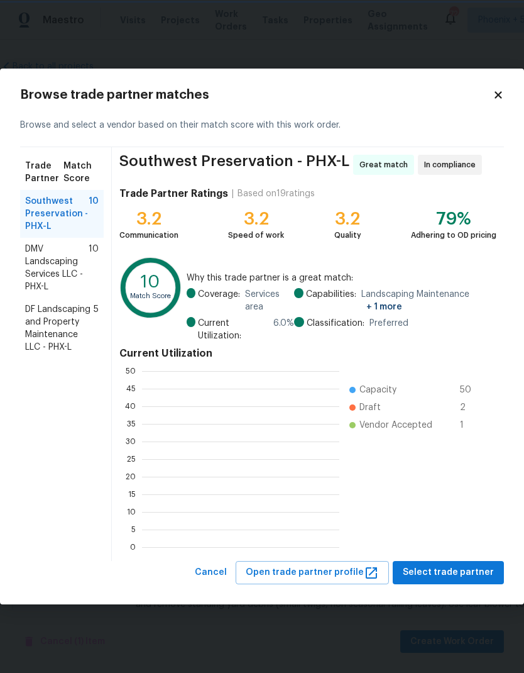
scroll to position [1, 1]
click at [72, 271] on span "DMV Landscaping Services LLC - PHX-L" at bounding box center [56, 268] width 63 height 50
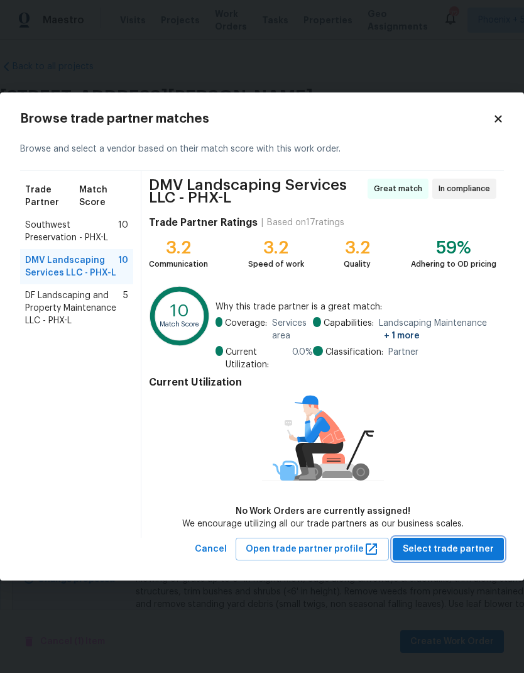
click at [474, 546] on span "Select trade partner" at bounding box center [448, 549] width 91 height 16
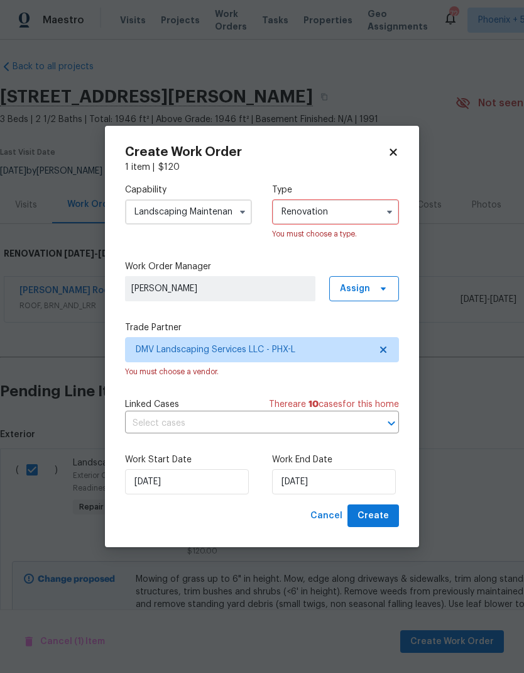
click at [337, 209] on input "Renovation" at bounding box center [335, 211] width 127 height 25
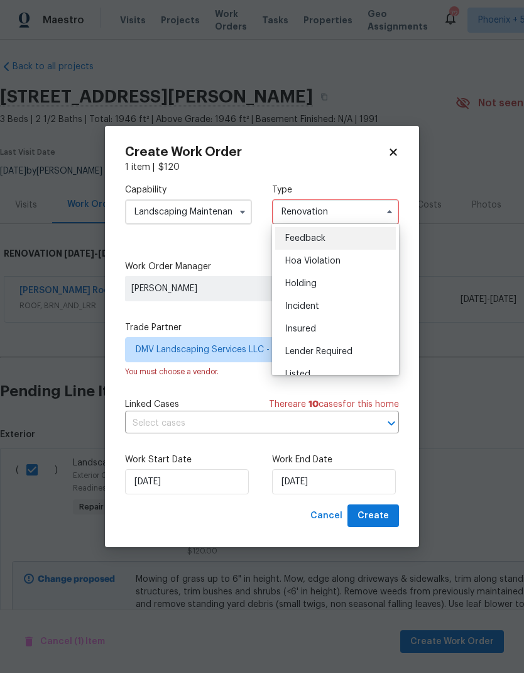
click at [348, 170] on div "1 item | $ 120" at bounding box center [262, 167] width 274 height 13
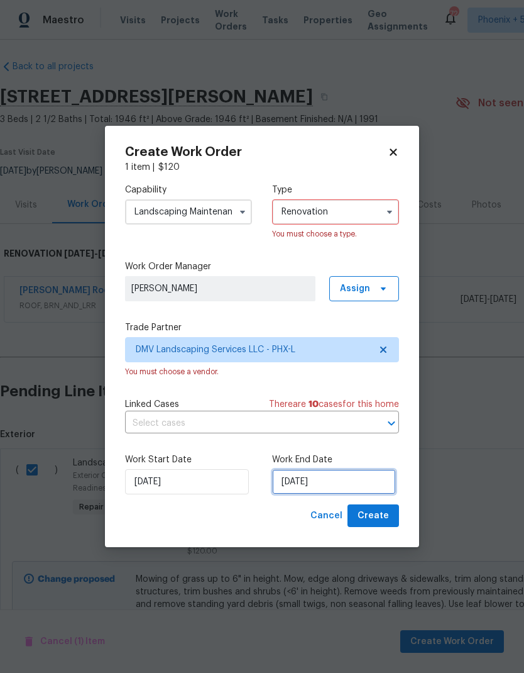
click at [343, 478] on input "[DATE]" at bounding box center [334, 481] width 124 height 25
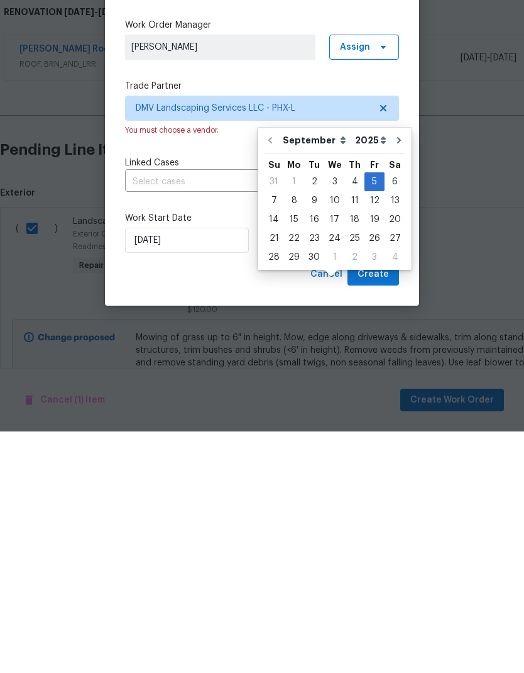
click at [385, 508] on span "Create" at bounding box center [373, 516] width 31 height 16
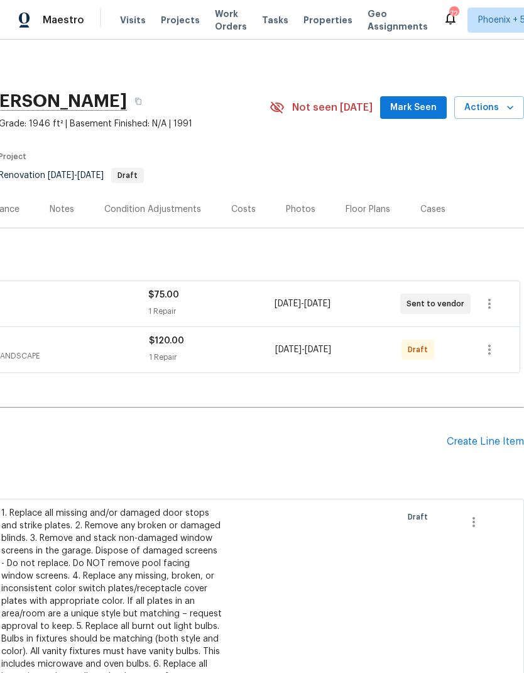
scroll to position [0, 186]
click at [489, 436] on div "Create Line Item" at bounding box center [485, 442] width 77 height 12
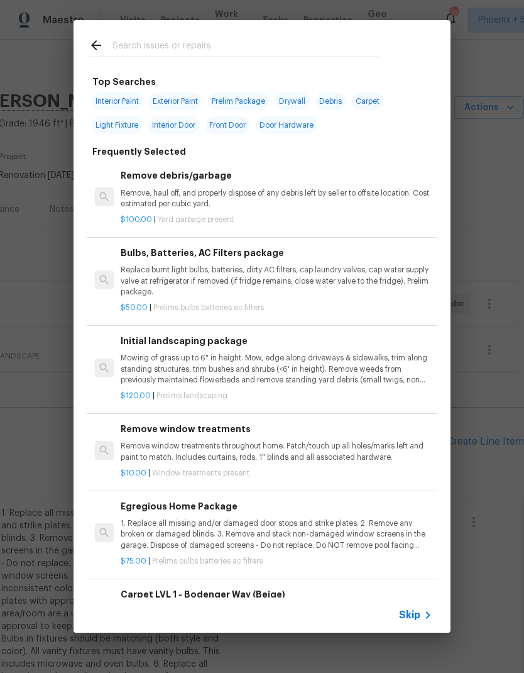
click at [229, 31] on div at bounding box center [234, 45] width 321 height 50
click at [201, 44] on input "text" at bounding box center [246, 47] width 267 height 19
type input "Base"
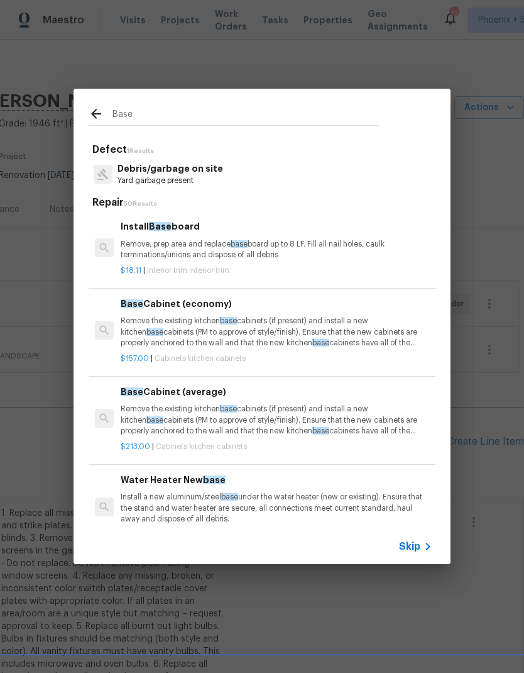
click at [309, 253] on p "Remove, prep area and replace base board up to 8 LF. Fill all nail holes, caulk…" at bounding box center [277, 249] width 312 height 21
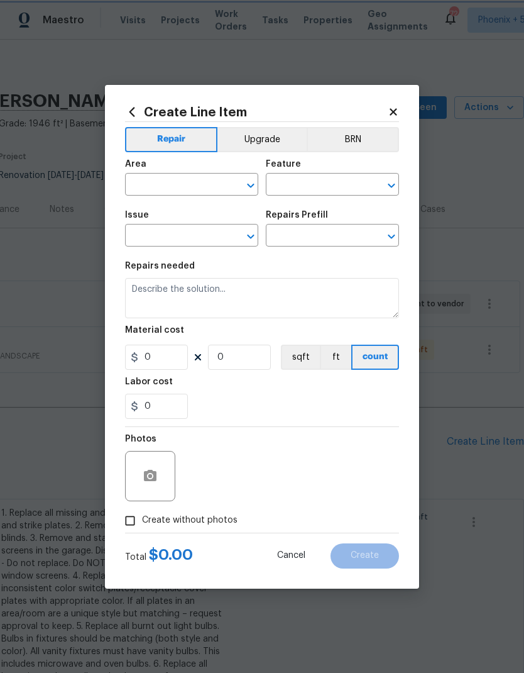
type input "Interior Trim"
type textarea "Remove, prep area and replace baseboard up to 8 LF. Fill all nail holes, caulk …"
type input "1"
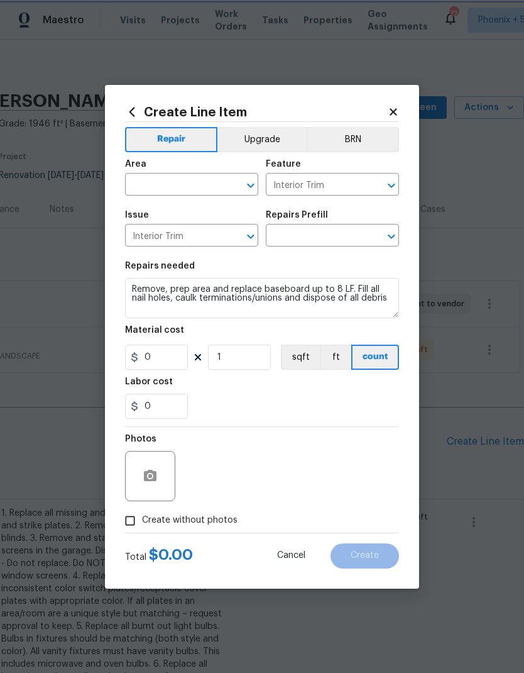
type input "Install Baseboard $18.11"
type input "18.11"
click at [326, 256] on section "Repairs needed Remove, prep area and replace baseboard up to 8 LF. Fill all nai…" at bounding box center [262, 340] width 274 height 172
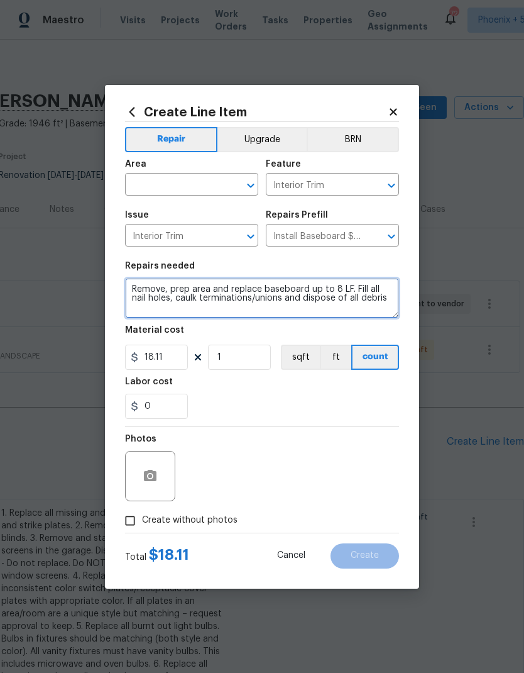
click at [283, 294] on textarea "Remove, prep area and replace baseboard up to 8 LF. Fill all nail holes, caulk …" at bounding box center [262, 298] width 274 height 40
click at [282, 294] on textarea "Remove, prep area and replace baseboard up to 8 LF. Fill all nail holes, caulk …" at bounding box center [262, 298] width 274 height 40
click at [325, 298] on textarea "Remove, prep area and replace baseboard up to 8 LF. Fill all nail holes, caulk …" at bounding box center [262, 298] width 274 height 40
type textarea "Replace damaged baseboard and casing at master bedroom balcony door"
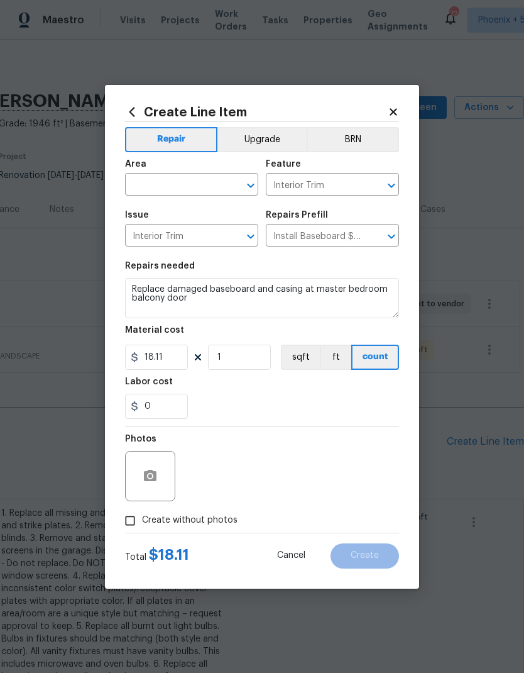
click at [343, 410] on div "0" at bounding box center [262, 405] width 274 height 25
click at [189, 180] on input "text" at bounding box center [174, 185] width 98 height 19
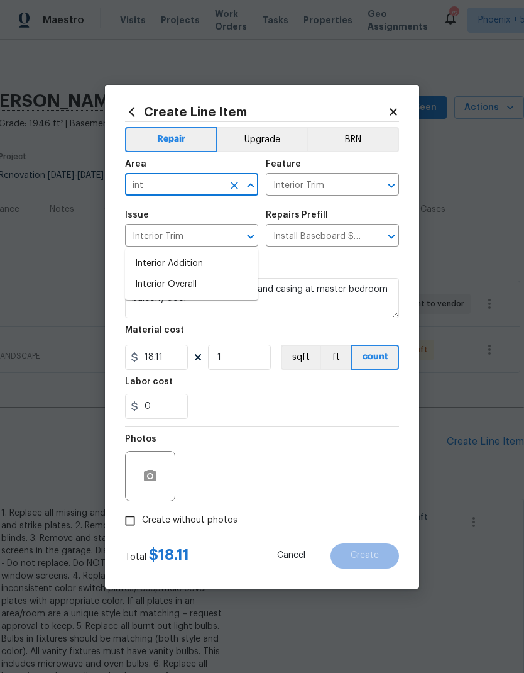
click at [187, 274] on li "Interior Overall" at bounding box center [191, 284] width 133 height 21
type input "Interior Overall"
click at [311, 402] on div "0" at bounding box center [262, 405] width 274 height 25
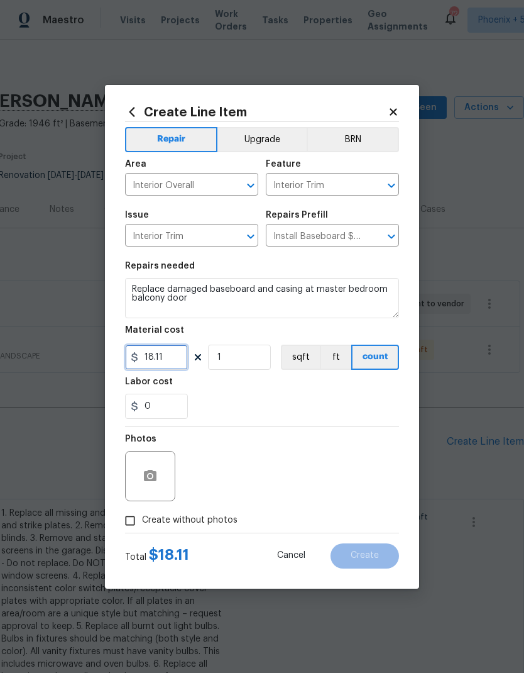
click at [147, 357] on input "18.11" at bounding box center [156, 356] width 63 height 25
click at [147, 356] on input "18.11" at bounding box center [156, 356] width 63 height 25
click at [163, 353] on input "18.11" at bounding box center [156, 356] width 63 height 25
click at [163, 352] on input "18.11" at bounding box center [156, 356] width 63 height 25
click at [177, 359] on input "18.11" at bounding box center [156, 356] width 63 height 25
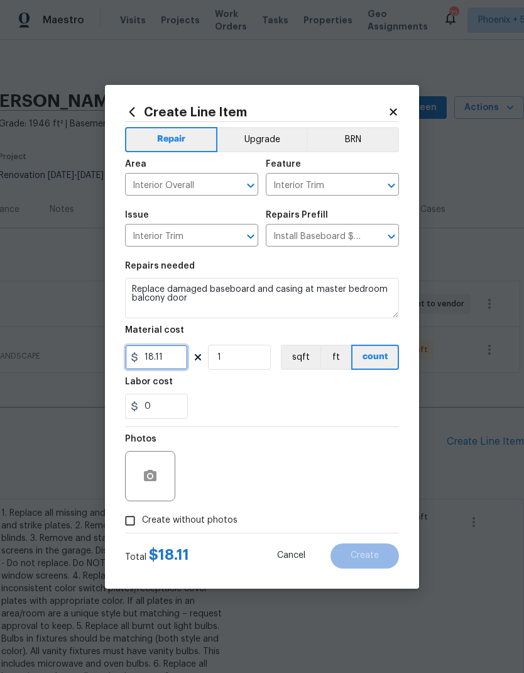
click at [176, 359] on input "18.11" at bounding box center [156, 356] width 63 height 25
click at [161, 351] on input "18.11" at bounding box center [156, 356] width 63 height 25
click at [160, 351] on input "18.11" at bounding box center [156, 356] width 63 height 25
type input "25"
click at [282, 404] on div "0" at bounding box center [262, 405] width 274 height 25
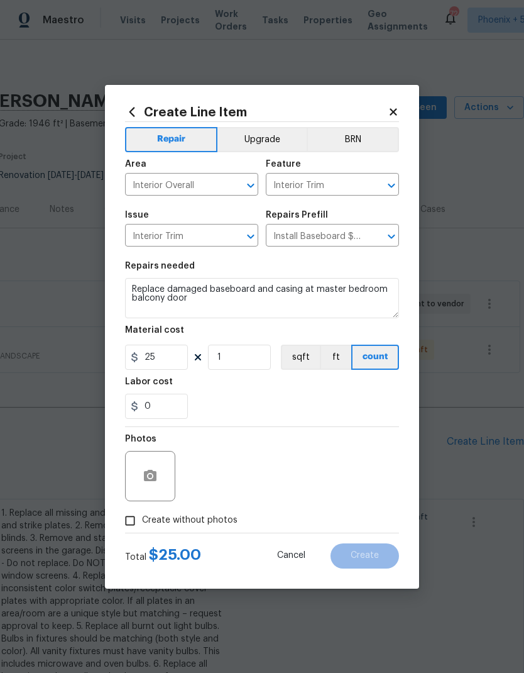
click at [123, 523] on input "Create without photos" at bounding box center [130, 521] width 24 height 24
checkbox input "true"
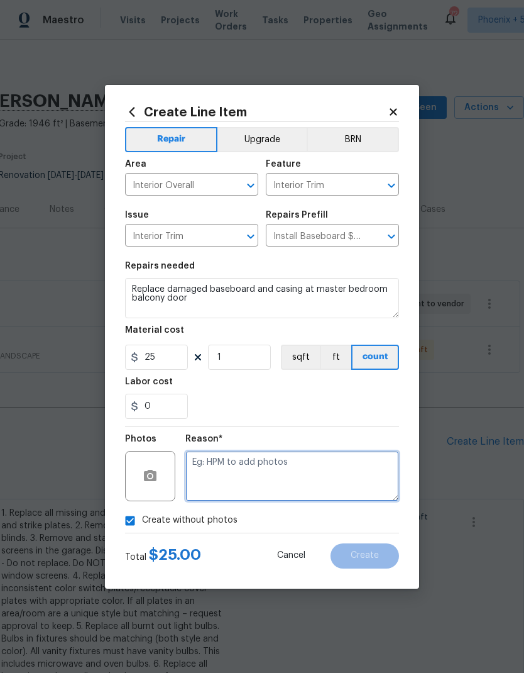
click at [349, 475] on textarea at bounding box center [292, 476] width 214 height 50
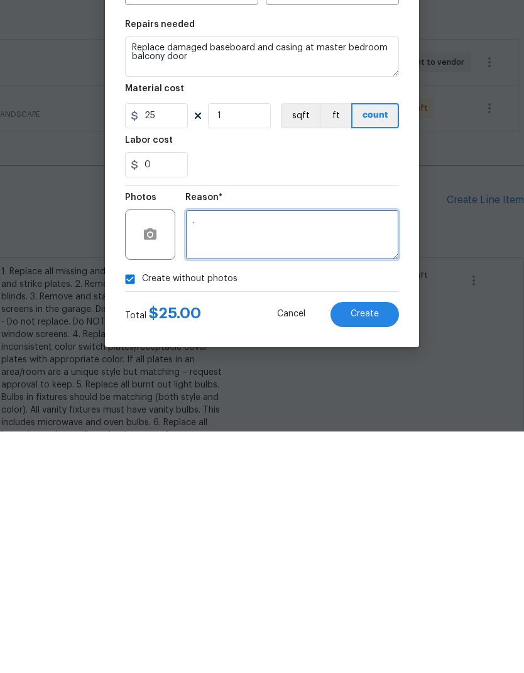
type textarea "."
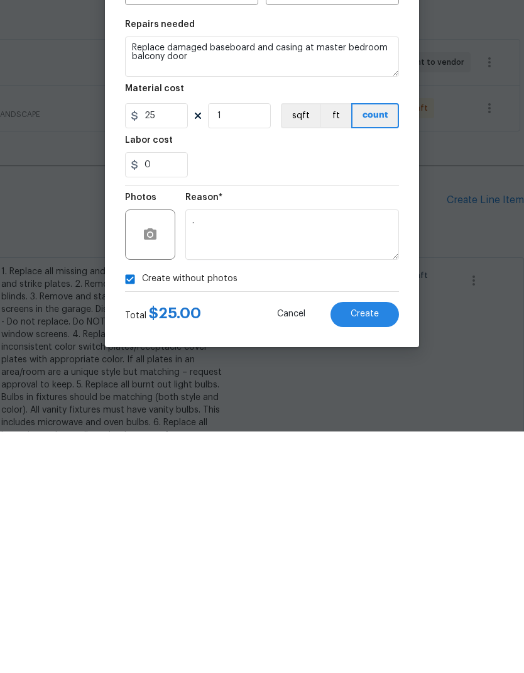
click at [370, 551] on span "Create" at bounding box center [365, 555] width 28 height 9
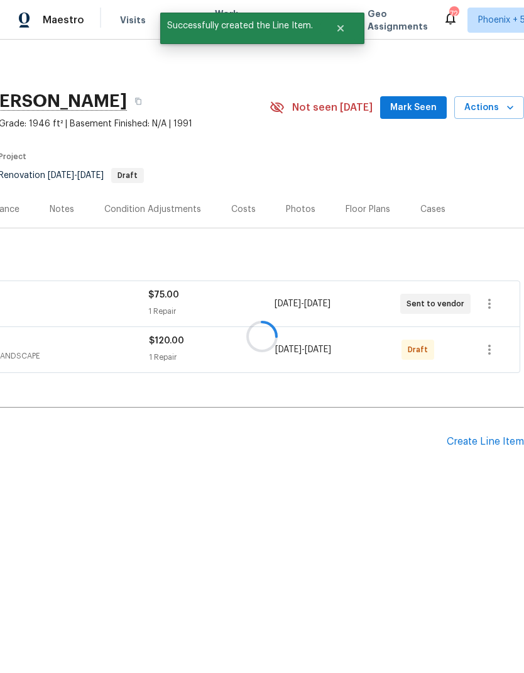
scroll to position [0, 0]
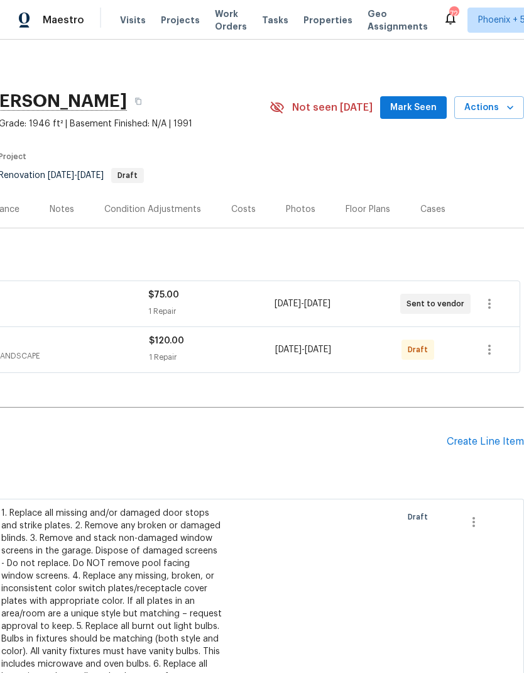
click at [500, 436] on div "Create Line Item" at bounding box center [485, 442] width 77 height 12
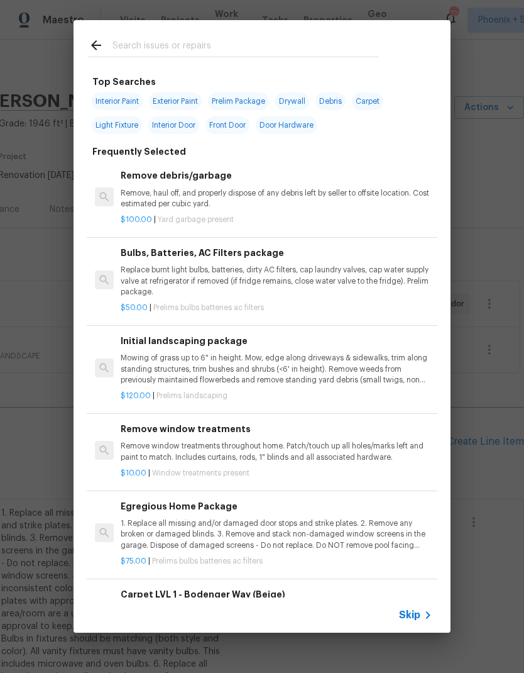
click at [226, 45] on input "text" at bounding box center [246, 47] width 267 height 19
type input "I"
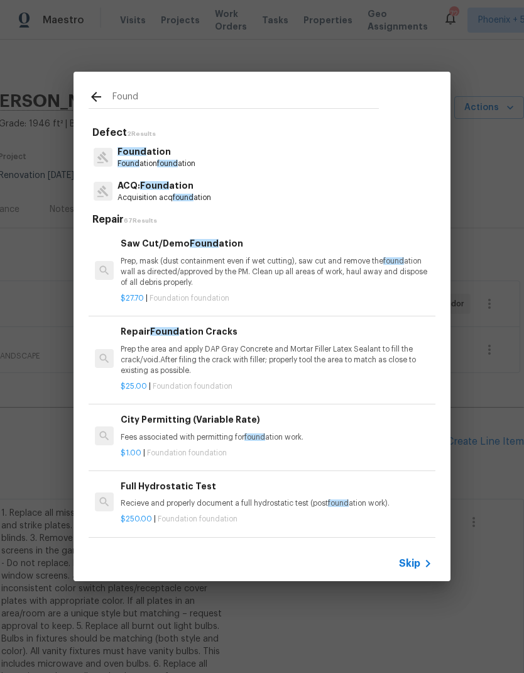
type input "Found"
click at [260, 150] on div "Found ation Found ation found ation" at bounding box center [262, 157] width 347 height 34
click at [251, 160] on div "Found ation Found ation found ation" at bounding box center [262, 157] width 347 height 34
click at [143, 168] on p "Found [PERSON_NAME] found ation" at bounding box center [157, 163] width 78 height 11
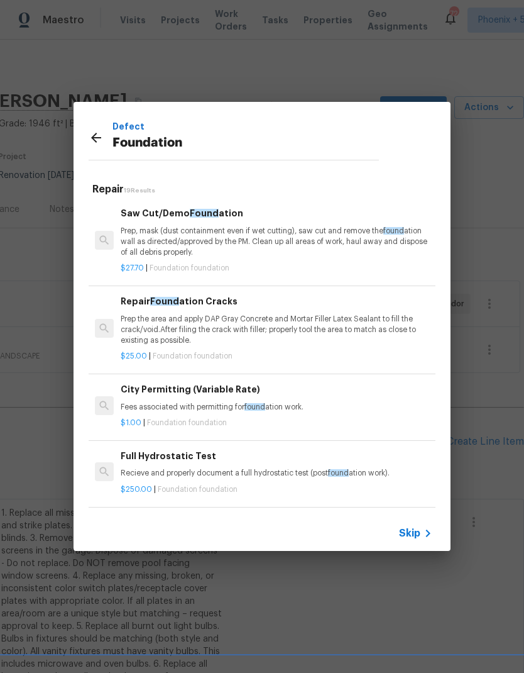
click at [99, 139] on icon at bounding box center [96, 137] width 15 height 15
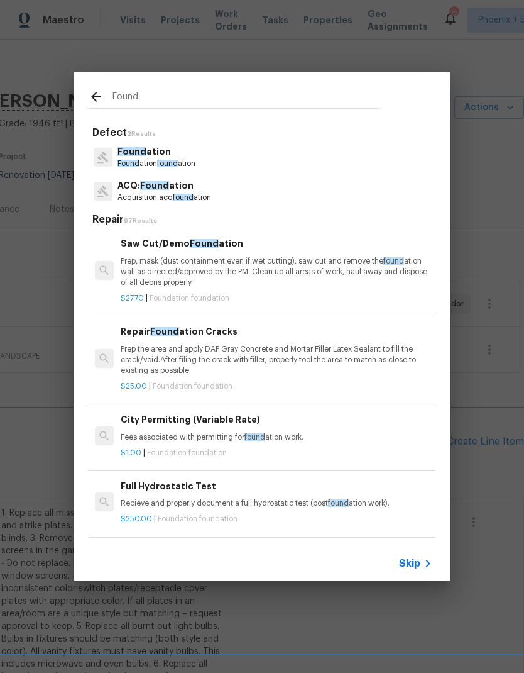
click at [327, 361] on p "Prep the area and apply DAP Gray Concrete and Mortar Filler Latex Sealant to fi…" at bounding box center [277, 360] width 312 height 32
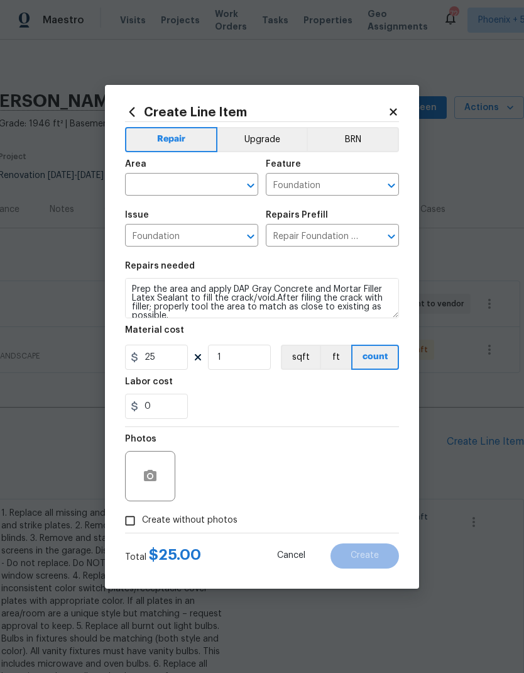
click at [127, 287] on textarea "Prep the area and apply DAP Gray Concrete and Mortar Filler Latex Sealant to fi…" at bounding box center [262, 298] width 274 height 40
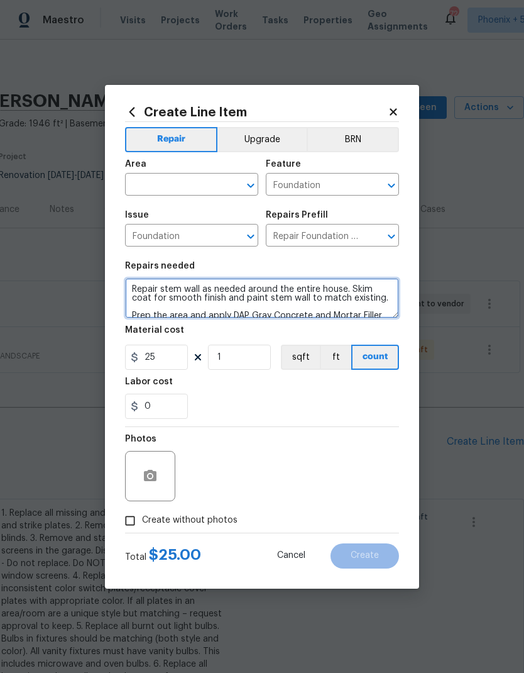
scroll to position [3, 0]
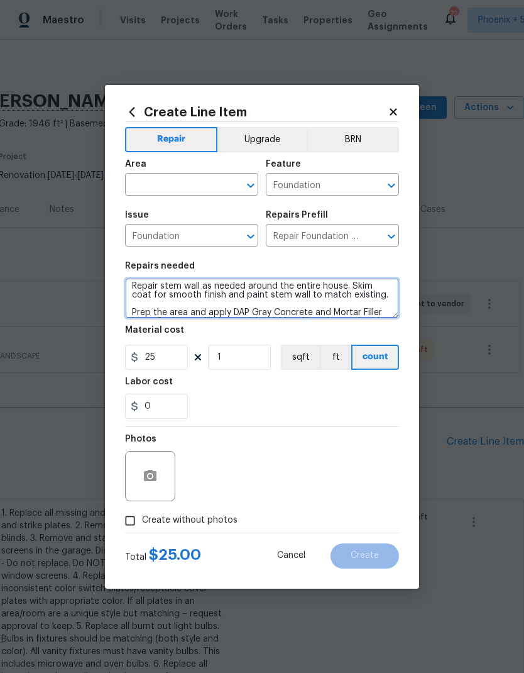
type textarea "Repair stem wall as needed around the entire house. Skim coat for smooth finish…"
click at [171, 179] on input "text" at bounding box center [174, 185] width 98 height 19
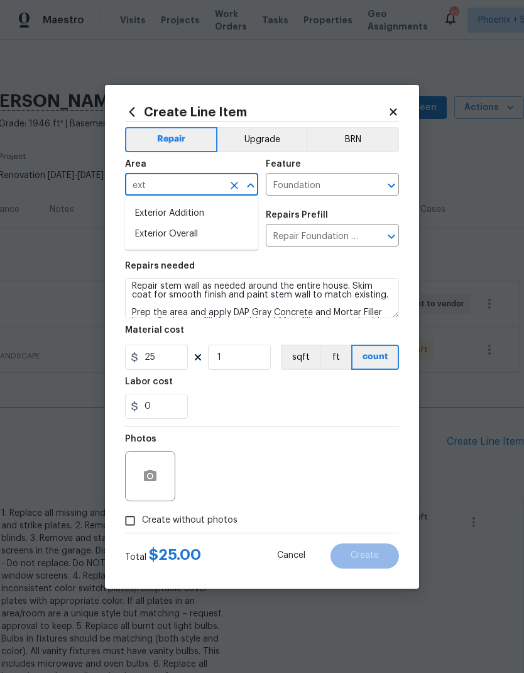
click at [180, 229] on li "Exterior Overall" at bounding box center [191, 234] width 133 height 21
type input "Exterior Overall"
click at [320, 268] on div "Repairs needed" at bounding box center [262, 269] width 274 height 16
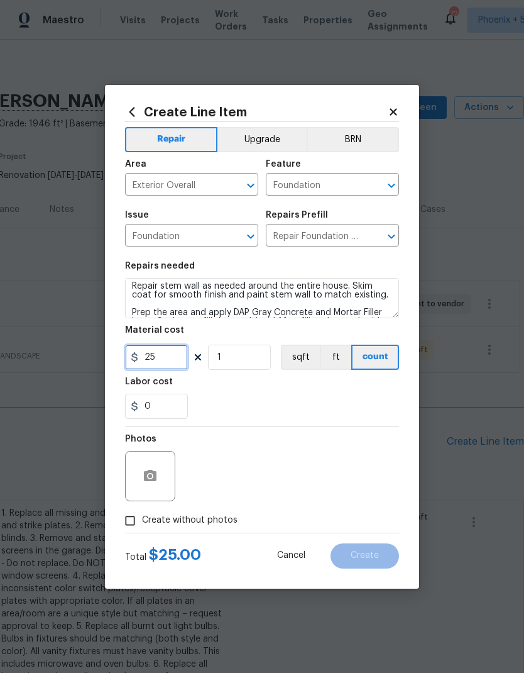
click at [150, 360] on input "25" at bounding box center [156, 356] width 63 height 25
click at [156, 360] on input "25" at bounding box center [156, 356] width 63 height 25
type input "300"
click at [341, 399] on div "0" at bounding box center [262, 405] width 274 height 25
click at [131, 523] on input "Create without photos" at bounding box center [130, 521] width 24 height 24
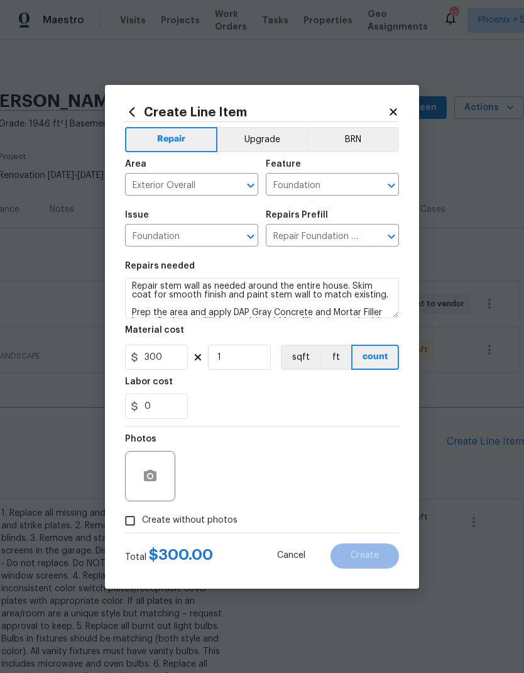
checkbox input "true"
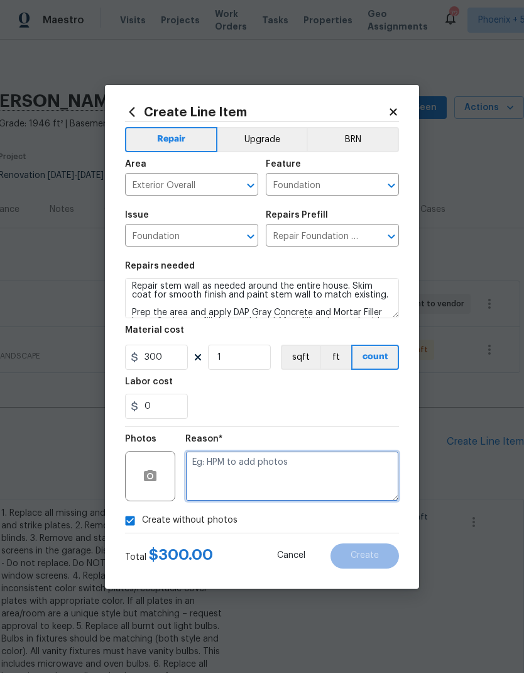
click at [333, 476] on textarea at bounding box center [292, 476] width 214 height 50
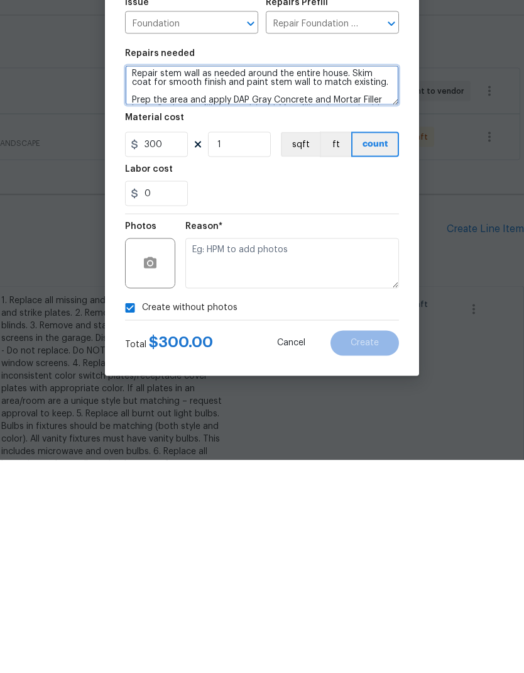
click at [135, 278] on textarea "Repair stem wall as needed around the entire house. Skim coat for smooth finish…" at bounding box center [262, 298] width 274 height 40
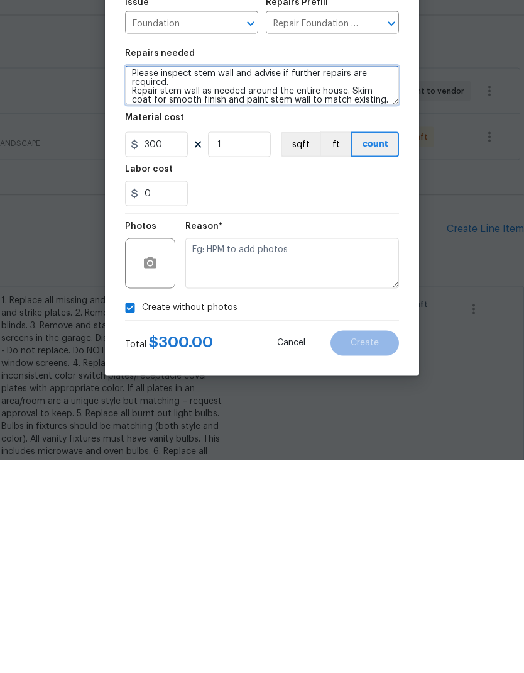
type textarea "Please inspect stem wall and advise if further repairs are required. Repair ste…"
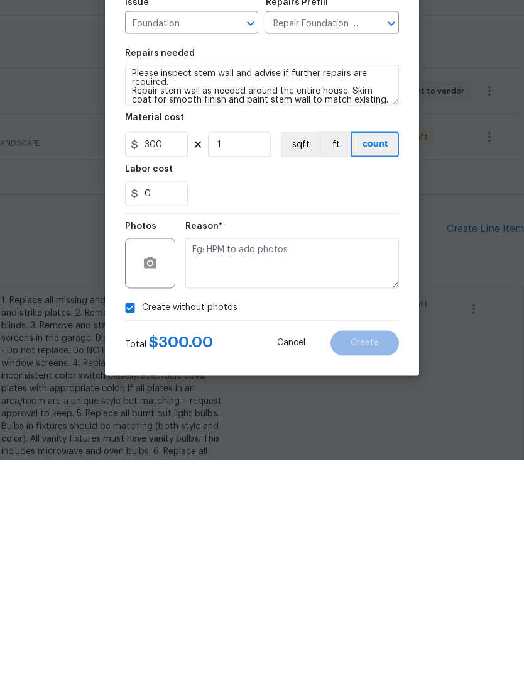
click at [258, 451] on textarea at bounding box center [292, 476] width 214 height 50
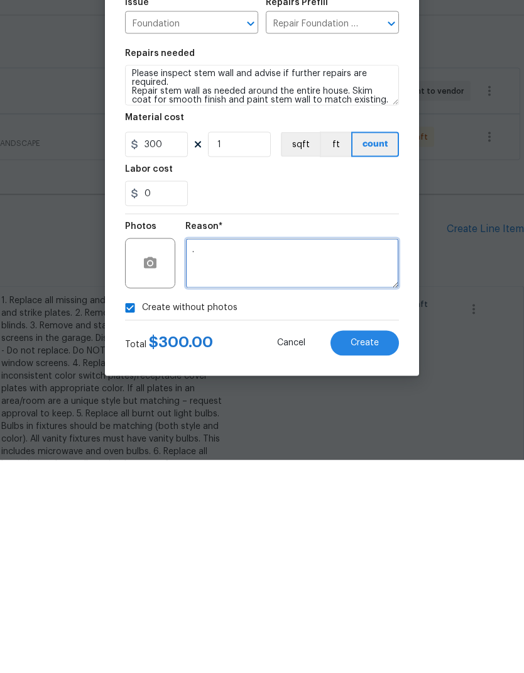
type textarea "."
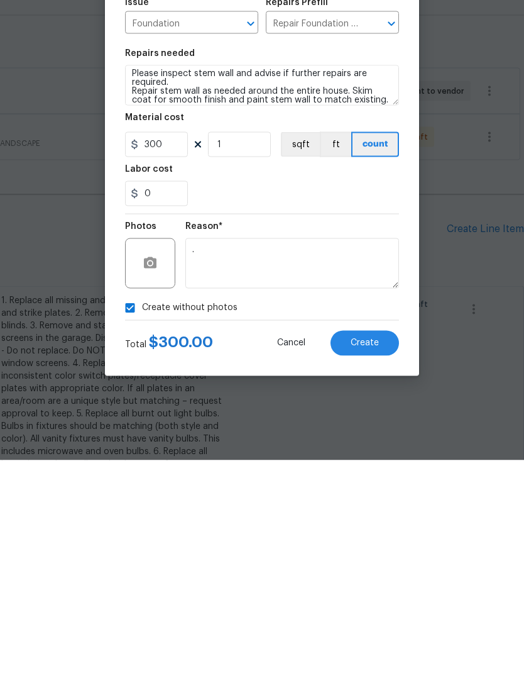
click at [370, 543] on button "Create" at bounding box center [365, 555] width 69 height 25
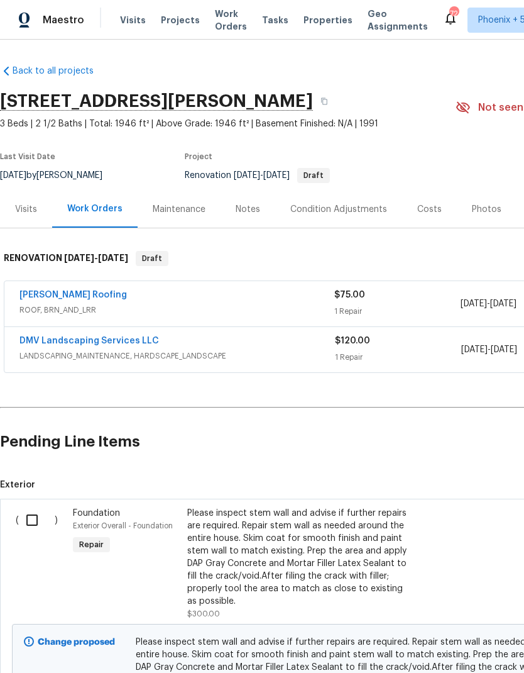
scroll to position [0, 0]
click at [30, 507] on input "checkbox" at bounding box center [37, 520] width 36 height 26
checkbox input "true"
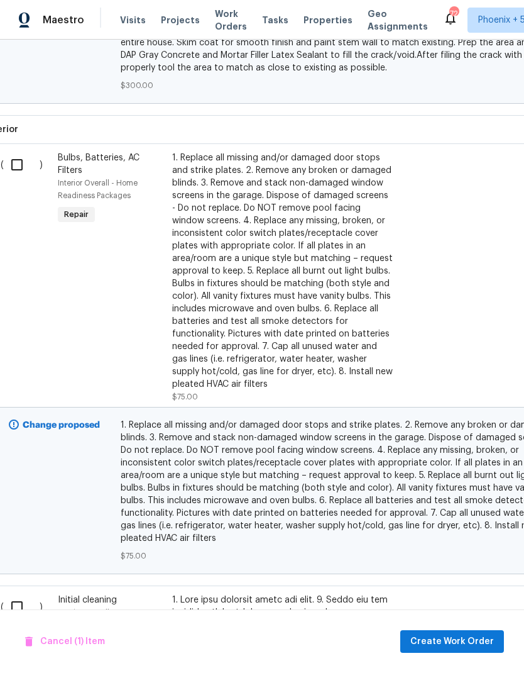
scroll to position [612, 15]
click at [16, 151] on input "checkbox" at bounding box center [22, 164] width 36 height 26
checkbox input "true"
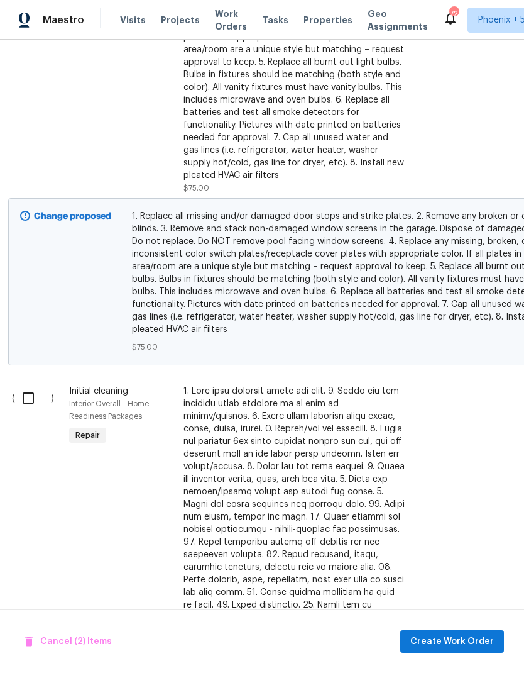
scroll to position [820, 6]
click at [23, 385] on input "checkbox" at bounding box center [31, 398] width 36 height 26
checkbox input "true"
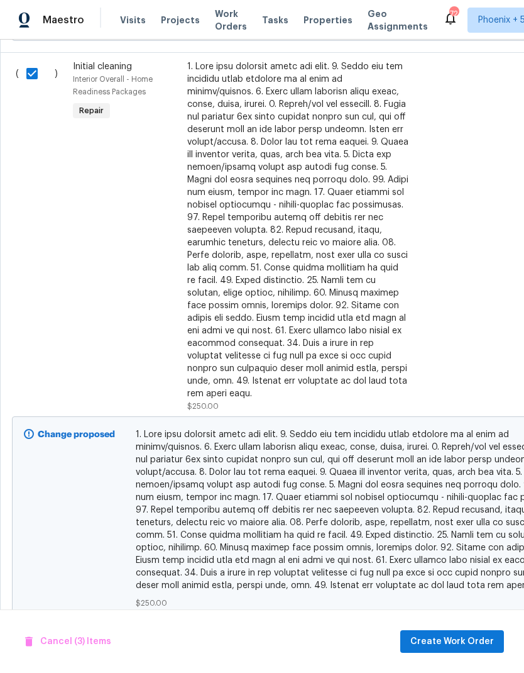
scroll to position [1146, -1]
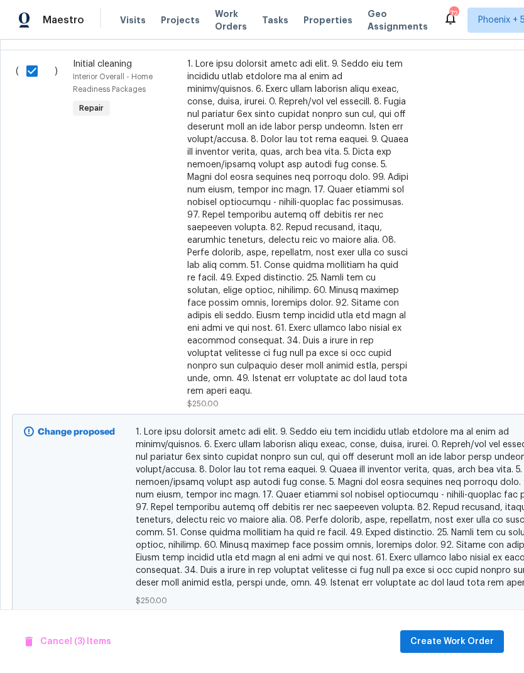
click at [31, 638] on input "checkbox" at bounding box center [37, 651] width 36 height 26
checkbox input "true"
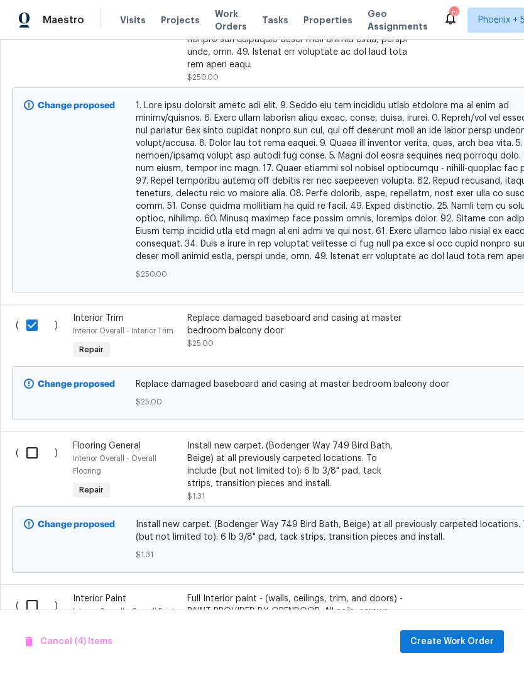
scroll to position [1474, 0]
click at [36, 439] on input "checkbox" at bounding box center [37, 452] width 36 height 26
checkbox input "true"
click at [34, 592] on input "checkbox" at bounding box center [37, 605] width 36 height 26
checkbox input "true"
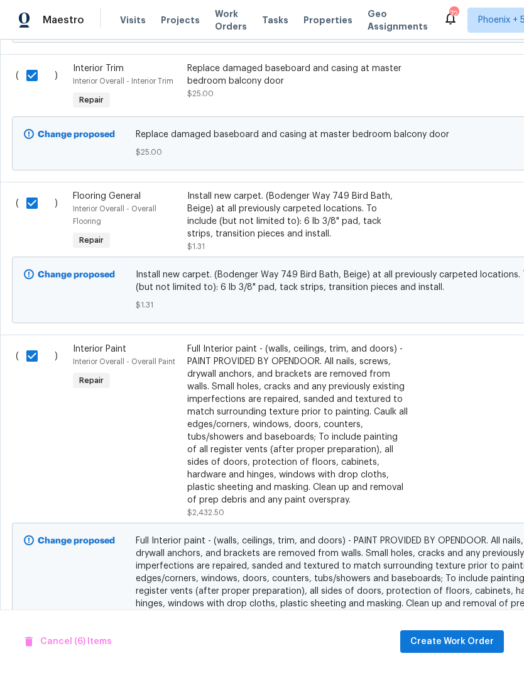
scroll to position [0, 0]
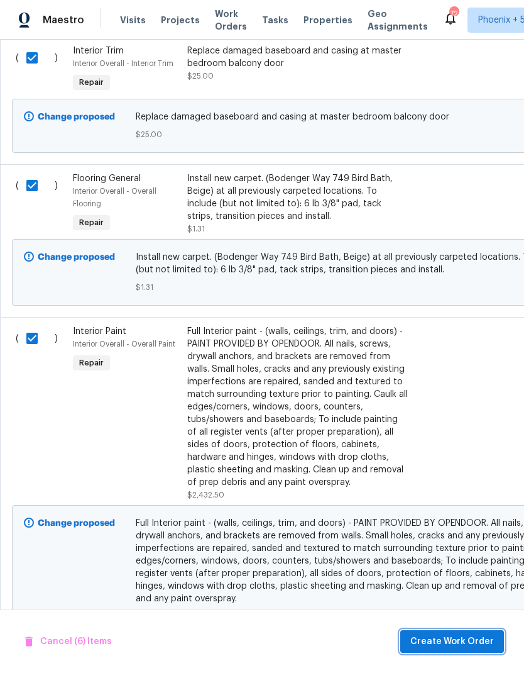
click at [465, 636] on span "Create Work Order" at bounding box center [452, 642] width 84 height 16
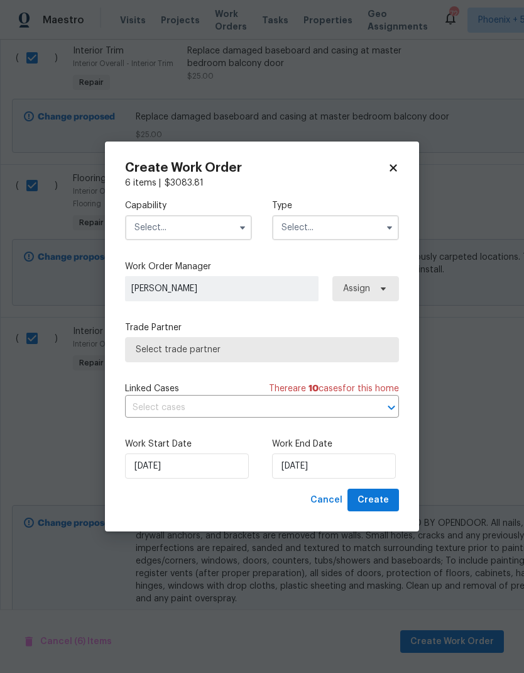
click at [189, 227] on input "text" at bounding box center [188, 227] width 127 height 25
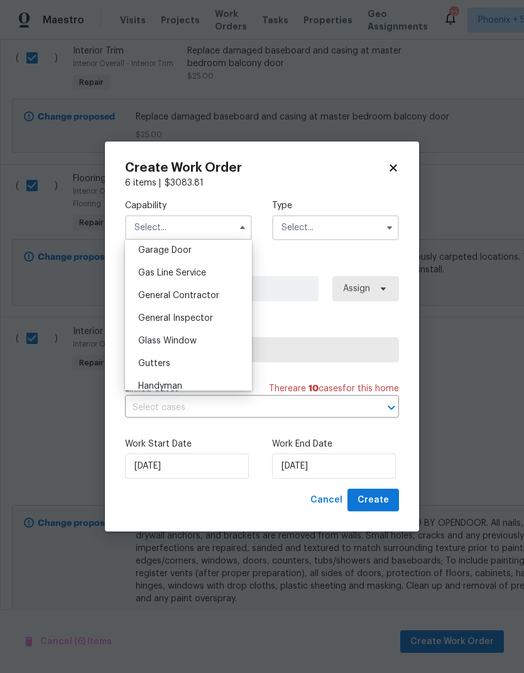
scroll to position [585, 0]
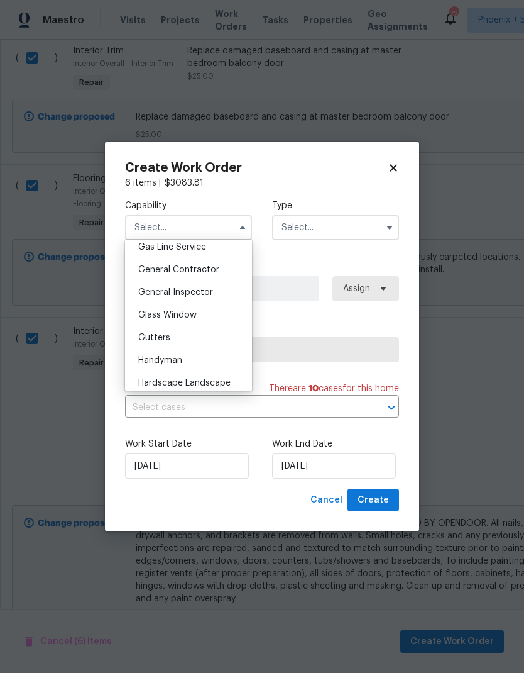
click at [214, 270] on span "General Contractor" at bounding box center [178, 269] width 81 height 9
type input "General Contractor"
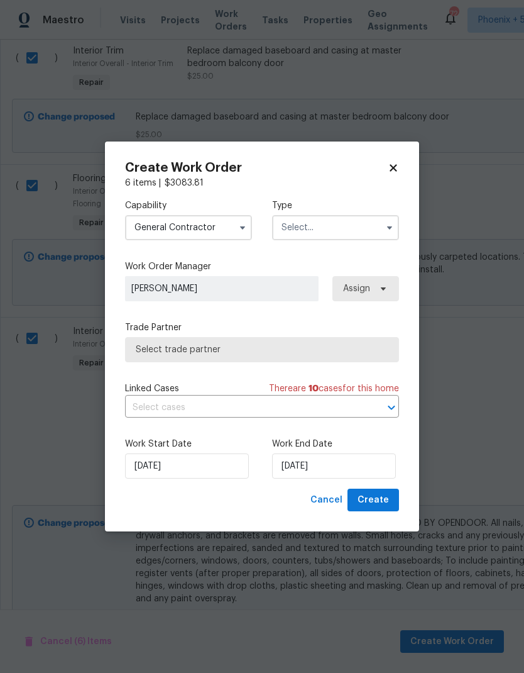
click at [334, 227] on input "text" at bounding box center [335, 227] width 127 height 25
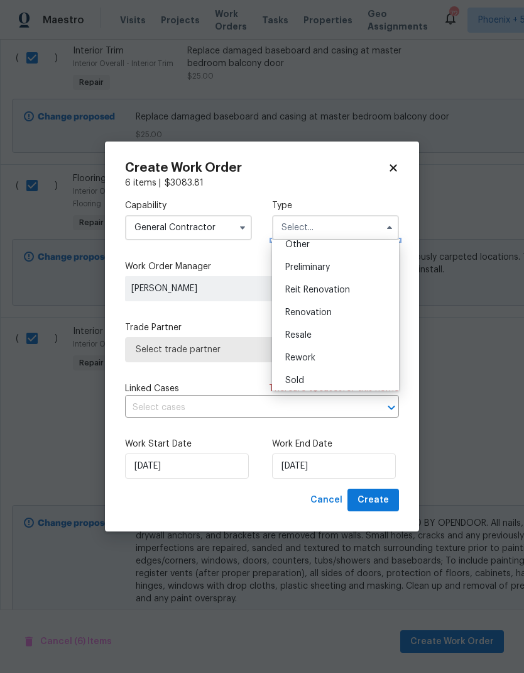
scroll to position [268, 0]
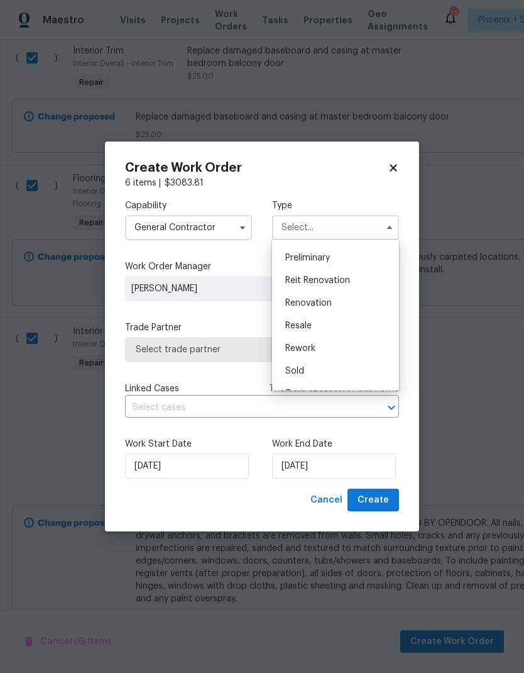
click at [331, 302] on span "Renovation" at bounding box center [308, 303] width 47 height 9
type input "Renovation"
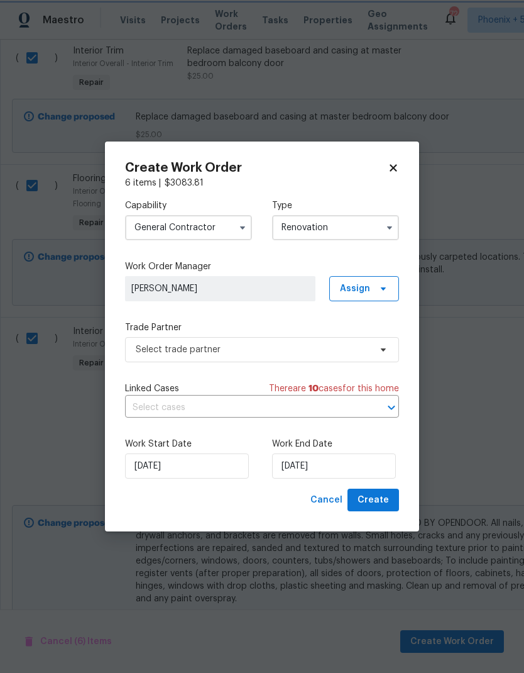
scroll to position [0, 0]
click at [328, 466] on input "[DATE]" at bounding box center [334, 465] width 124 height 25
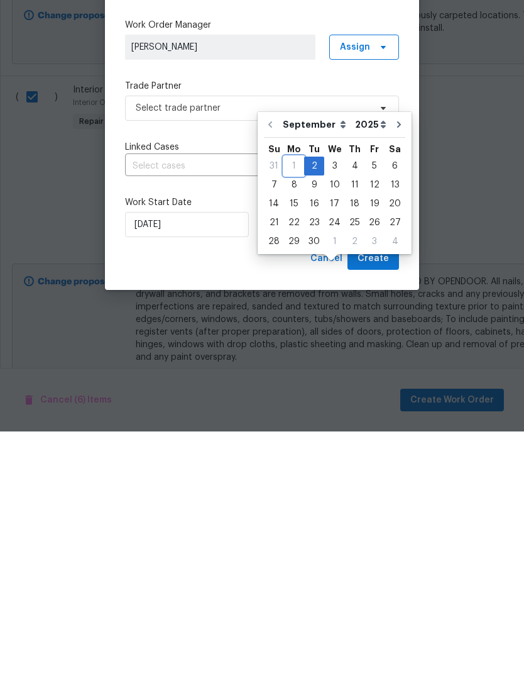
click at [295, 399] on div "1" at bounding box center [294, 408] width 20 height 18
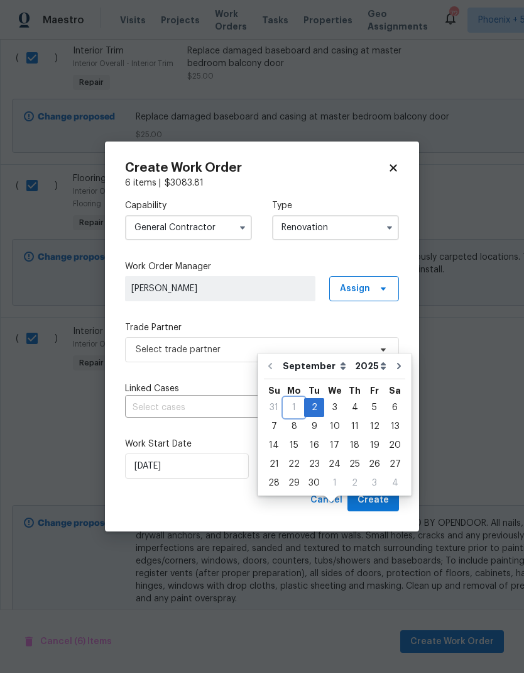
click at [289, 399] on div "1" at bounding box center [294, 408] width 20 height 18
click at [171, 468] on input "[DATE]" at bounding box center [187, 465] width 124 height 25
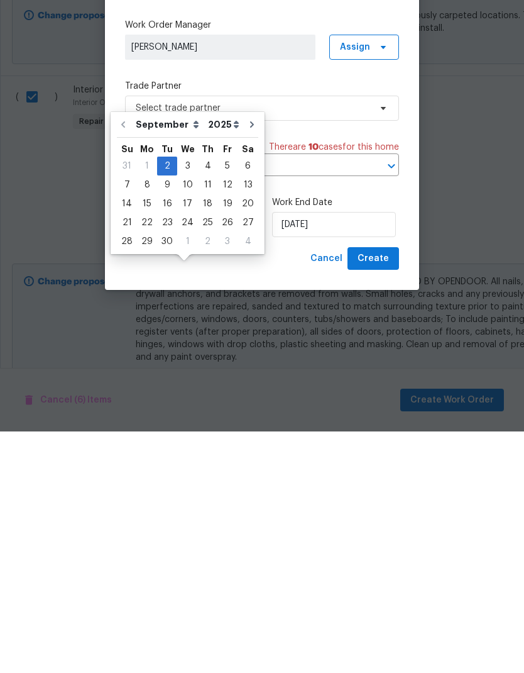
click at [241, 488] on div "Cancel Create" at bounding box center [262, 499] width 274 height 23
type input "[DATE]"
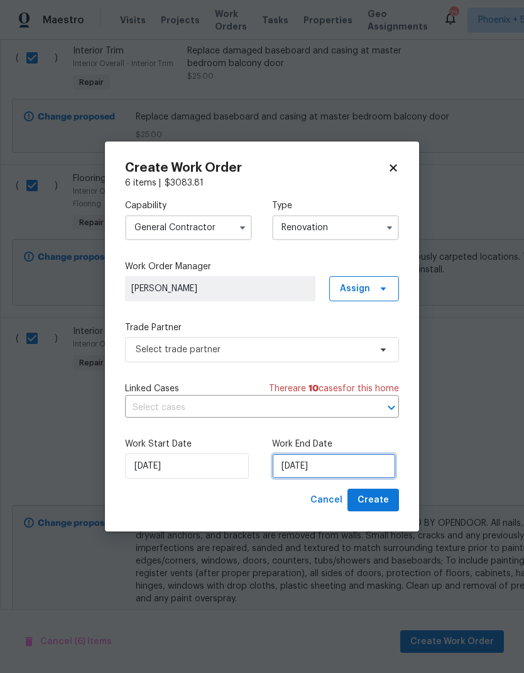
click at [346, 466] on input "[DATE]" at bounding box center [334, 465] width 124 height 25
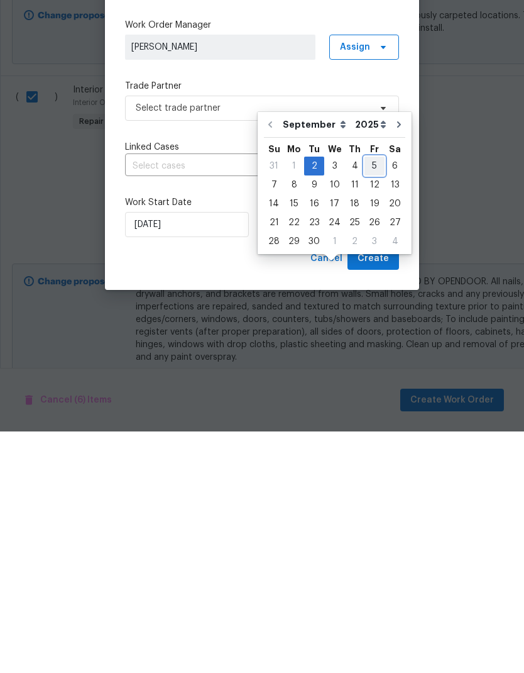
click at [371, 399] on div "5" at bounding box center [375, 408] width 20 height 18
type input "[DATE]"
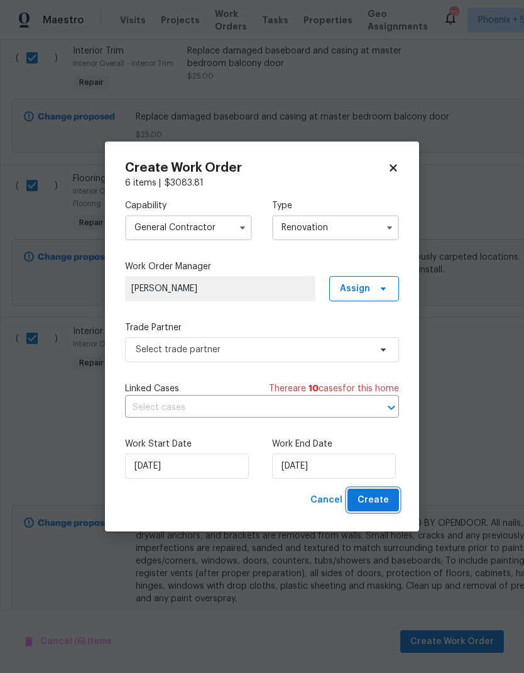
click at [384, 502] on span "Create" at bounding box center [373, 500] width 31 height 16
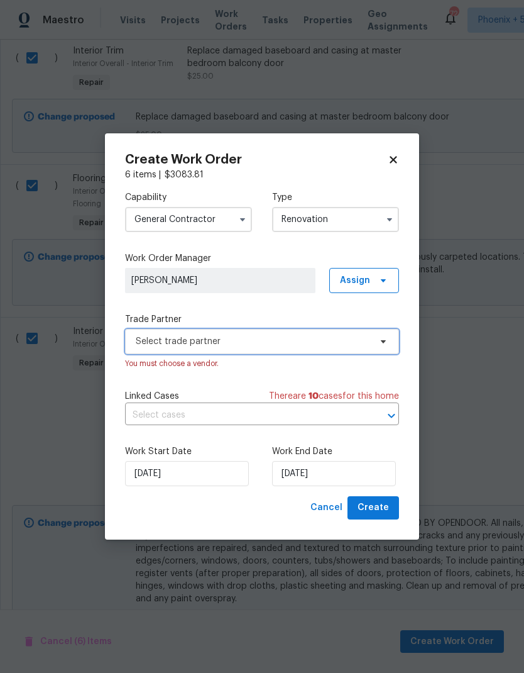
click at [321, 346] on span "Select trade partner" at bounding box center [253, 341] width 234 height 13
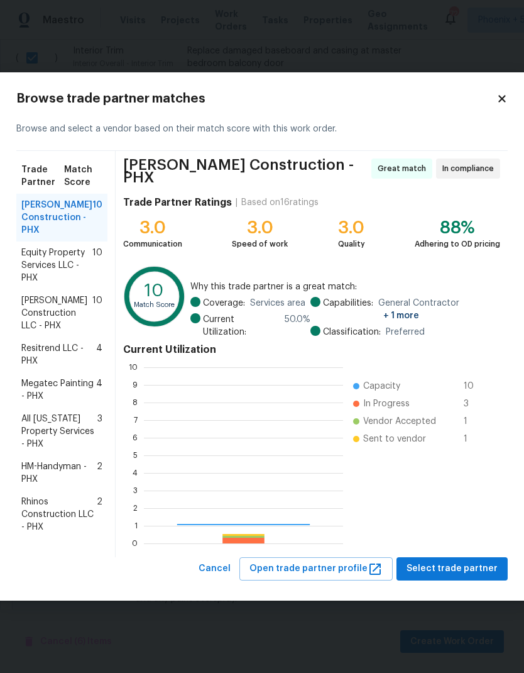
scroll to position [176, 199]
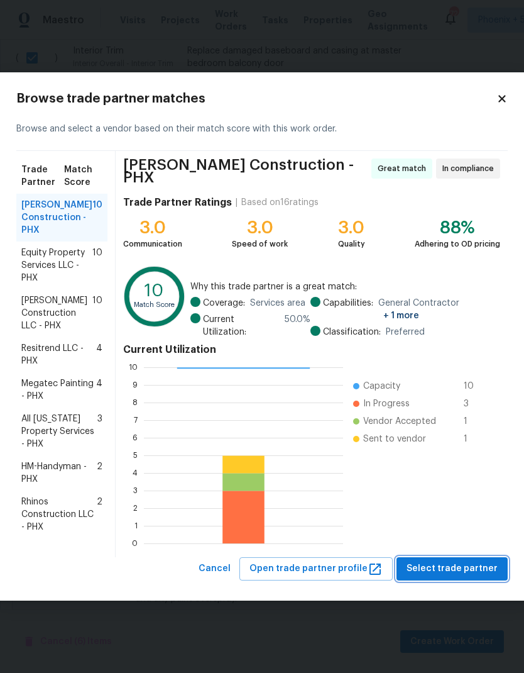
click at [454, 557] on button "Select trade partner" at bounding box center [452, 568] width 111 height 23
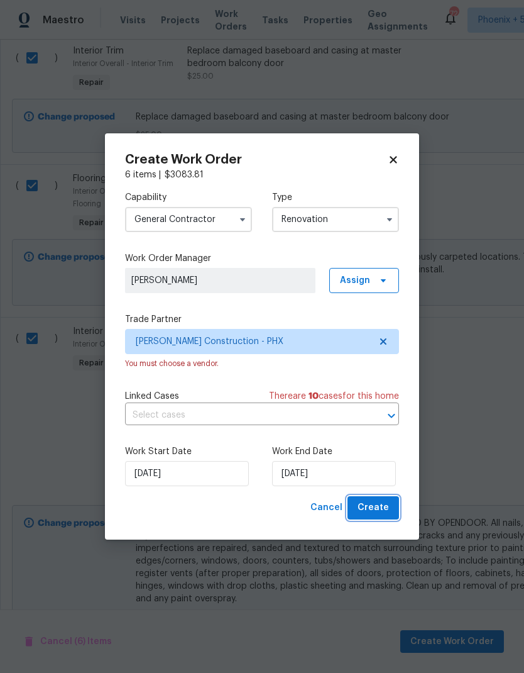
click at [390, 510] on button "Create" at bounding box center [374, 507] width 52 height 23
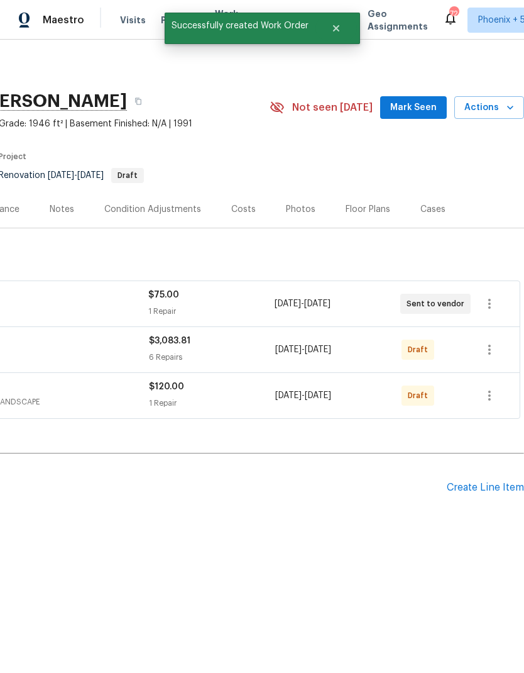
scroll to position [0, 186]
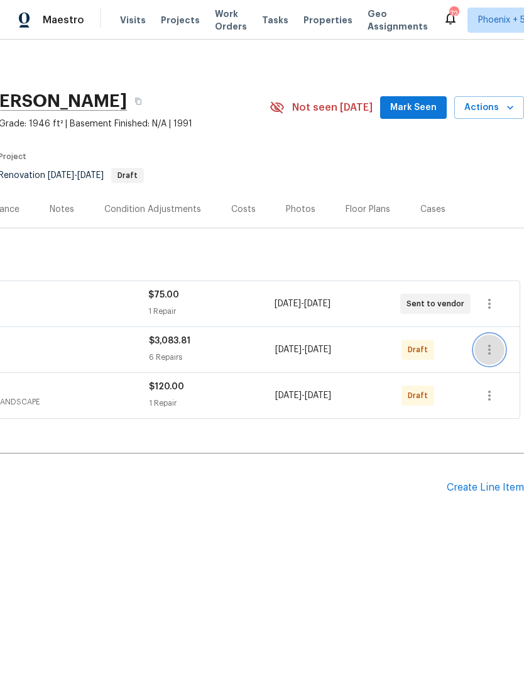
click at [489, 350] on icon "button" at bounding box center [489, 349] width 3 height 10
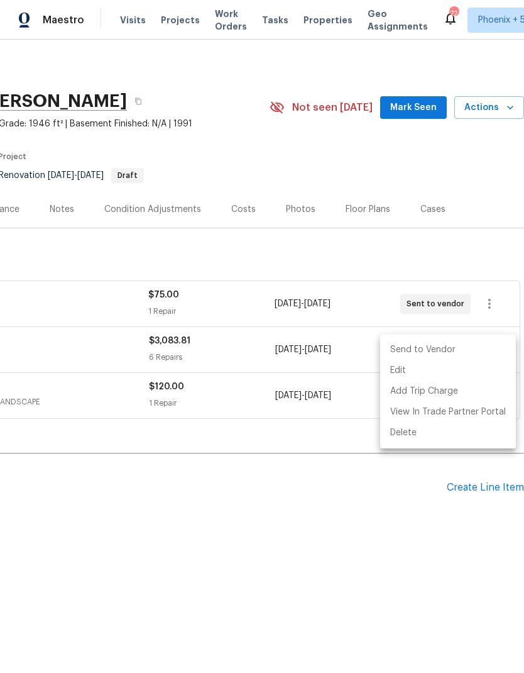
click at [444, 355] on li "Send to Vendor" at bounding box center [448, 349] width 136 height 21
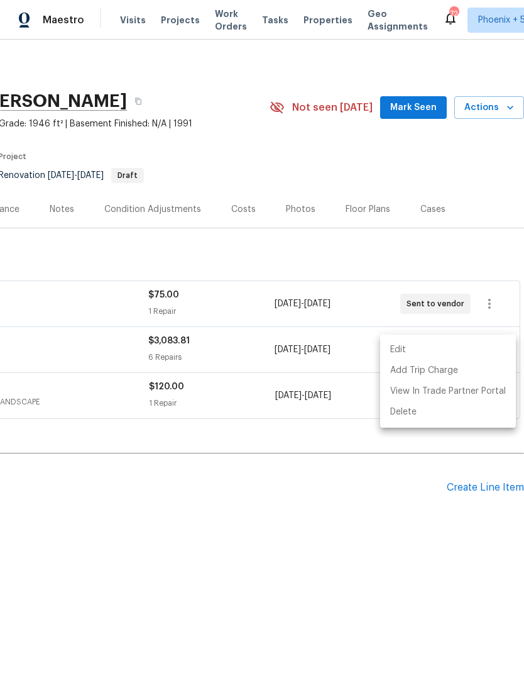
click at [440, 466] on div at bounding box center [262, 336] width 524 height 673
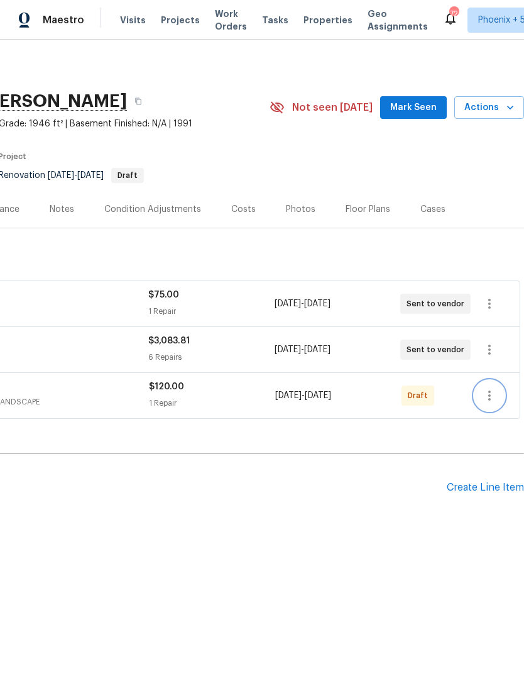
click at [488, 398] on icon "button" at bounding box center [489, 395] width 15 height 15
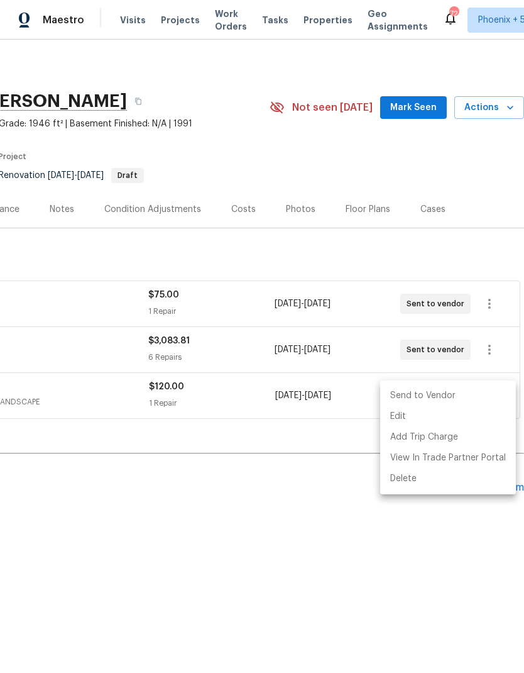
click at [444, 399] on li "Send to Vendor" at bounding box center [448, 395] width 136 height 21
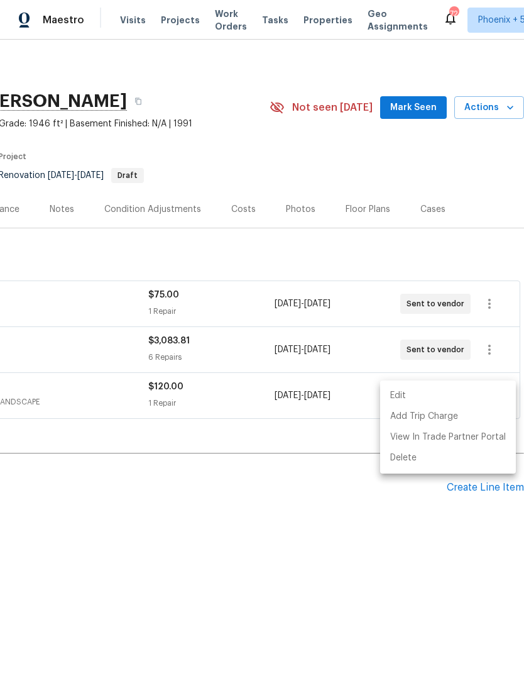
click at [163, 104] on div at bounding box center [262, 336] width 524 height 673
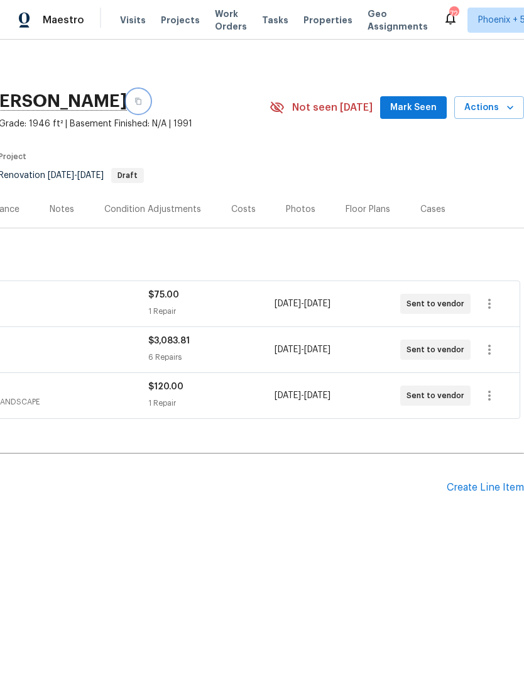
click at [150, 98] on button "button" at bounding box center [138, 101] width 23 height 23
